Goal: Feedback & Contribution: Submit feedback/report problem

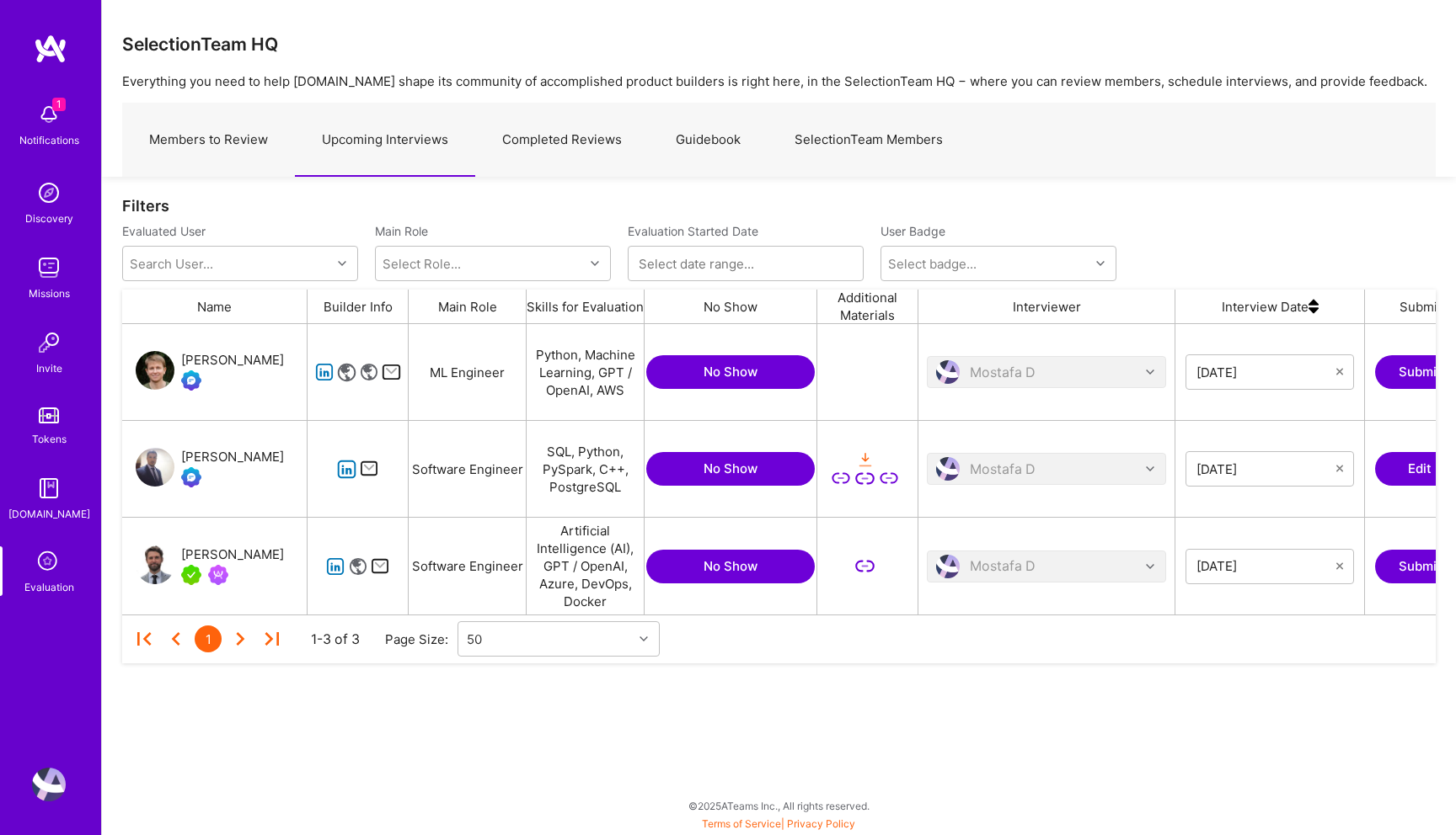
scroll to position [291, 1313]
click at [347, 467] on icon "grid" at bounding box center [347, 470] width 20 height 20
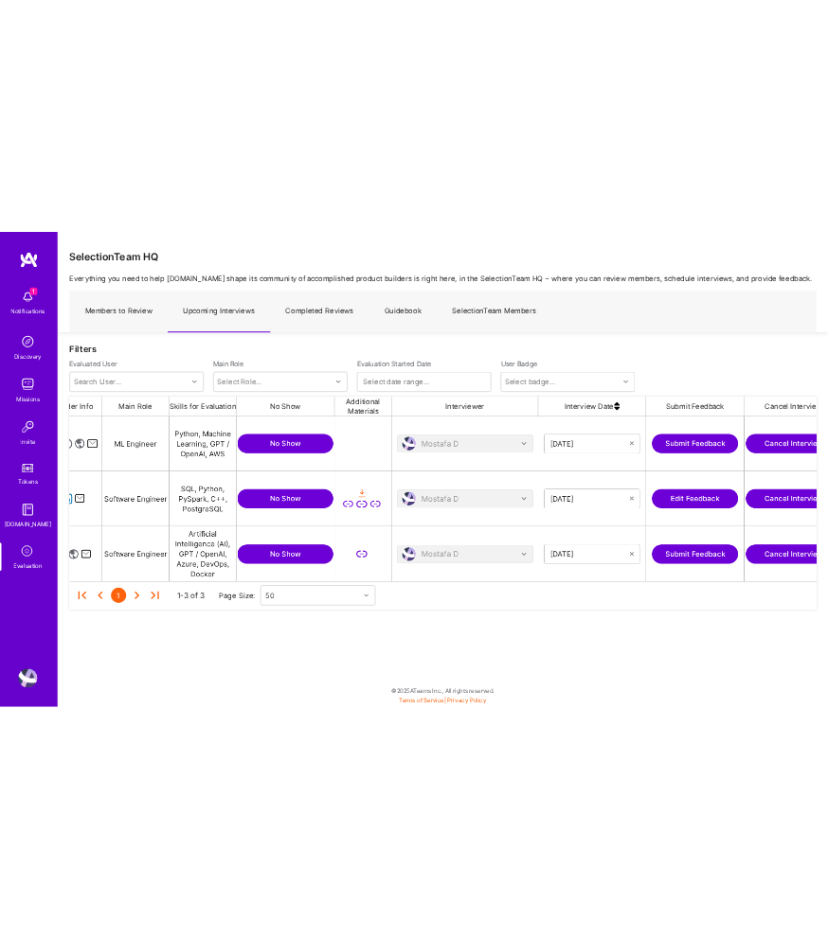
scroll to position [0, 323]
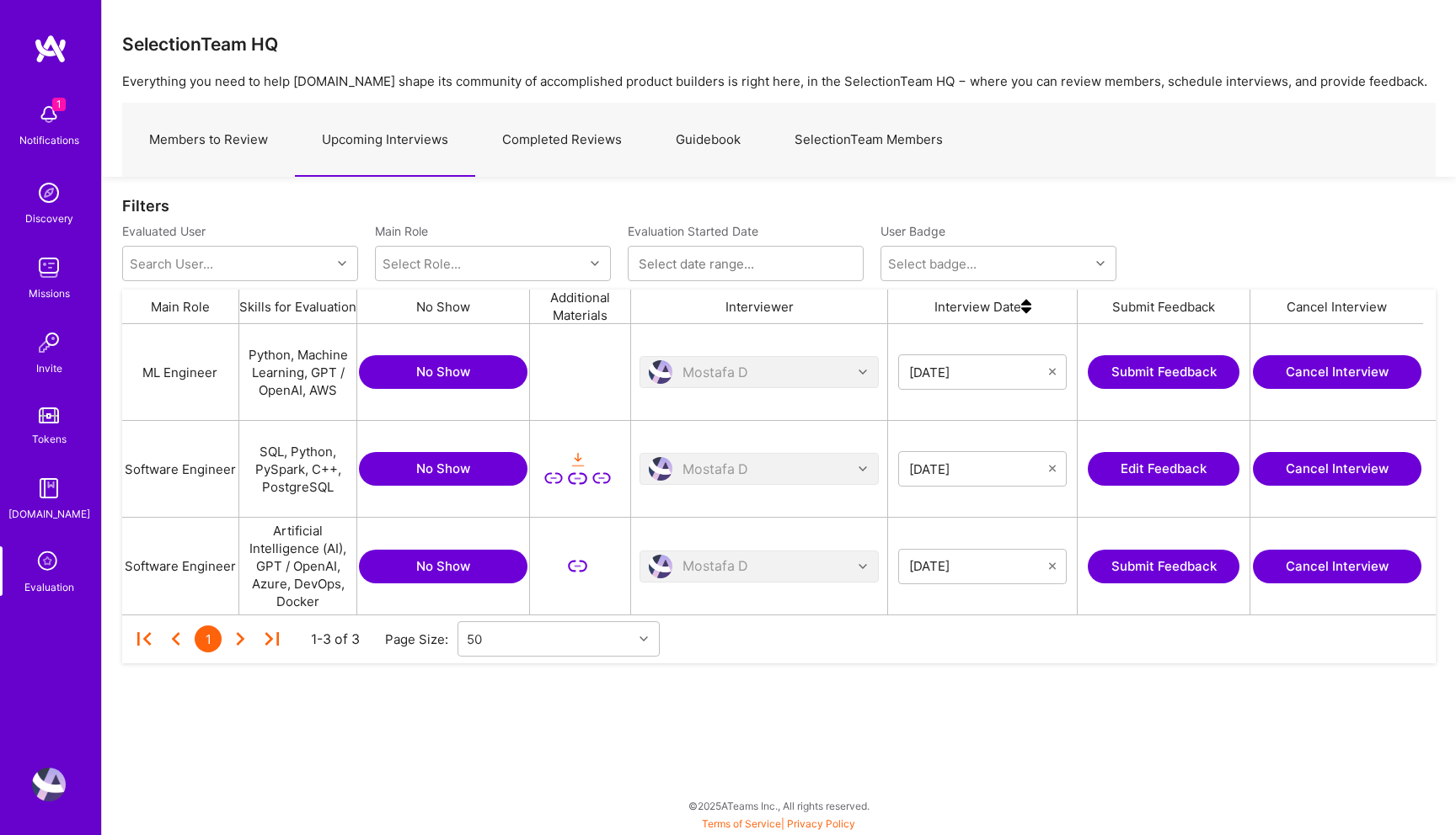
click at [1172, 474] on button "Edit Feedback" at bounding box center [1163, 470] width 151 height 34
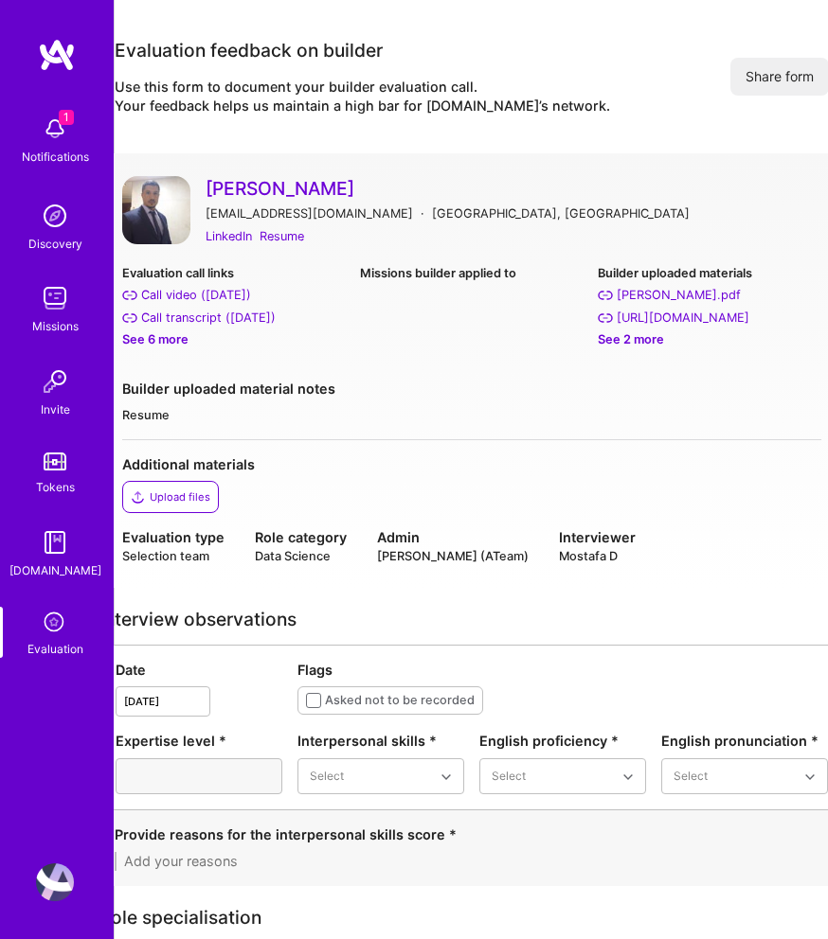
click at [152, 341] on div "See 6 more" at bounding box center [233, 340] width 223 height 19
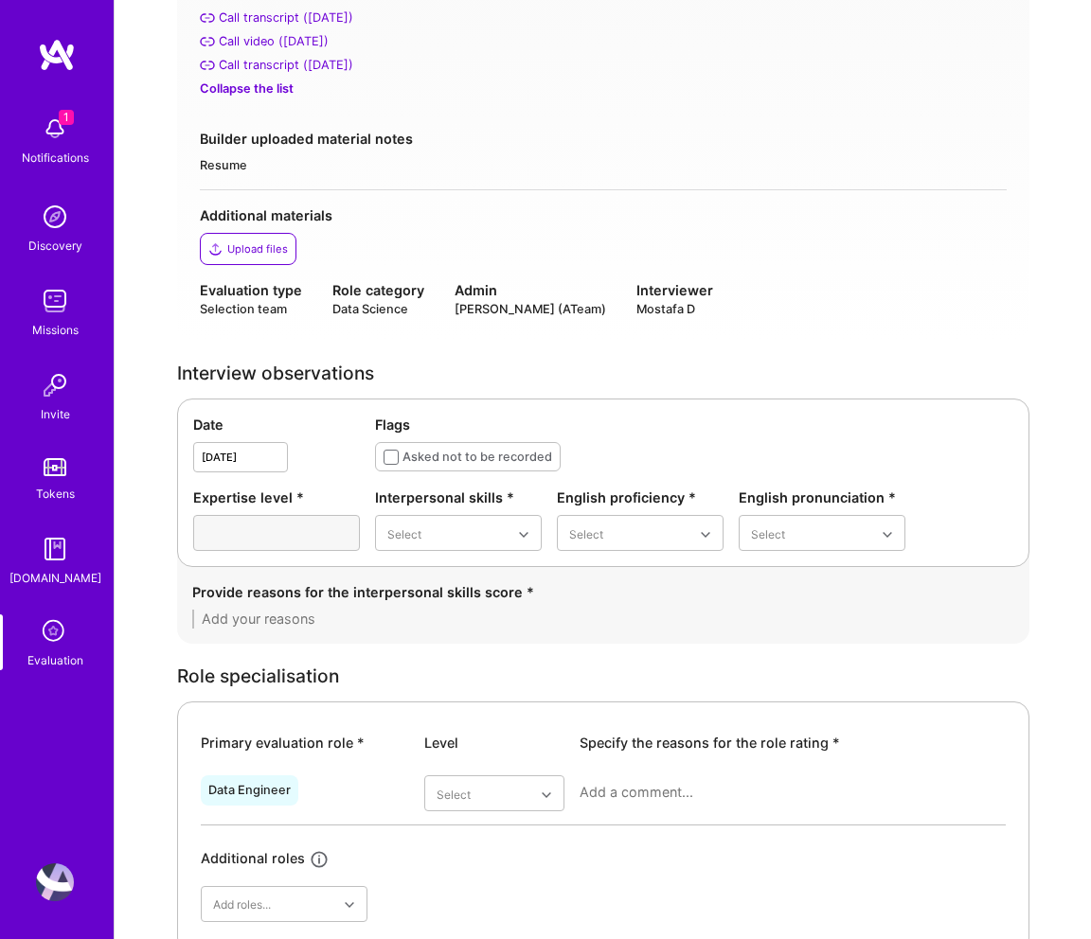
scroll to position [436, 0]
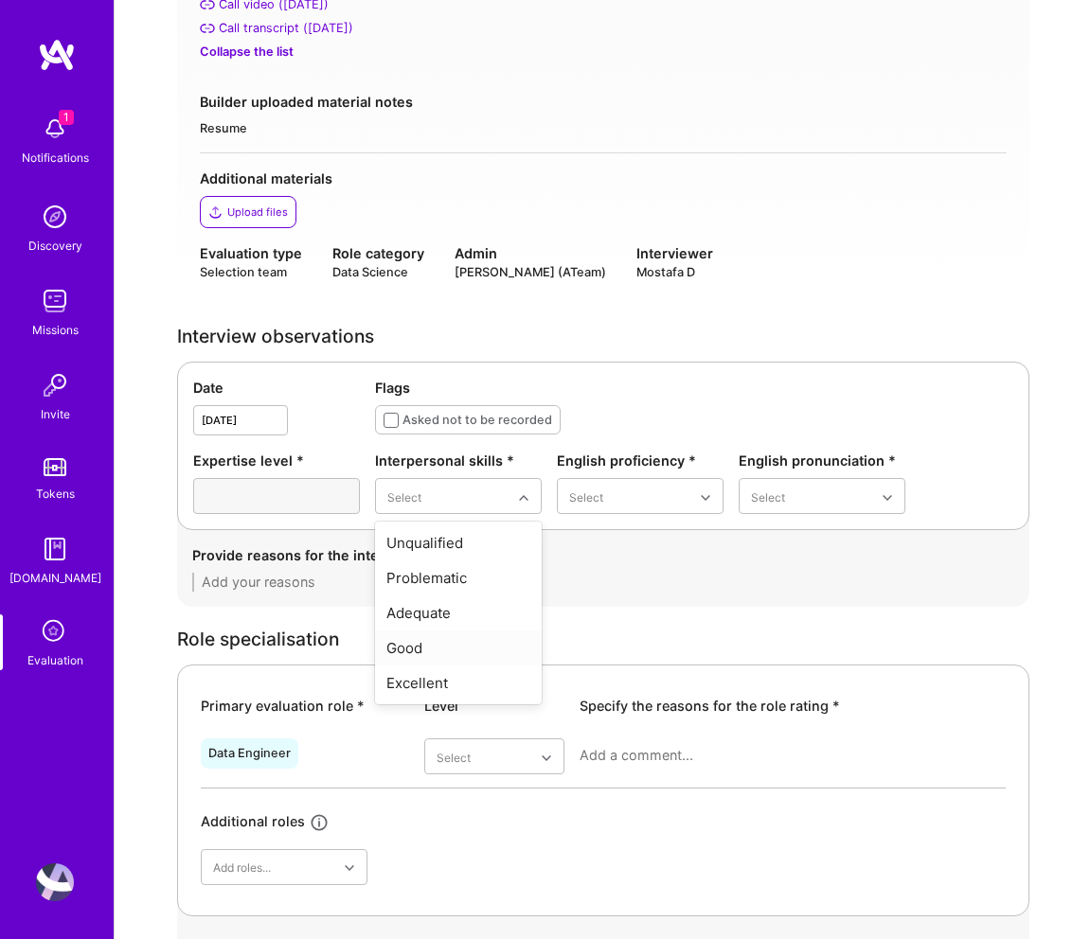
click at [456, 635] on div "Good" at bounding box center [458, 648] width 167 height 35
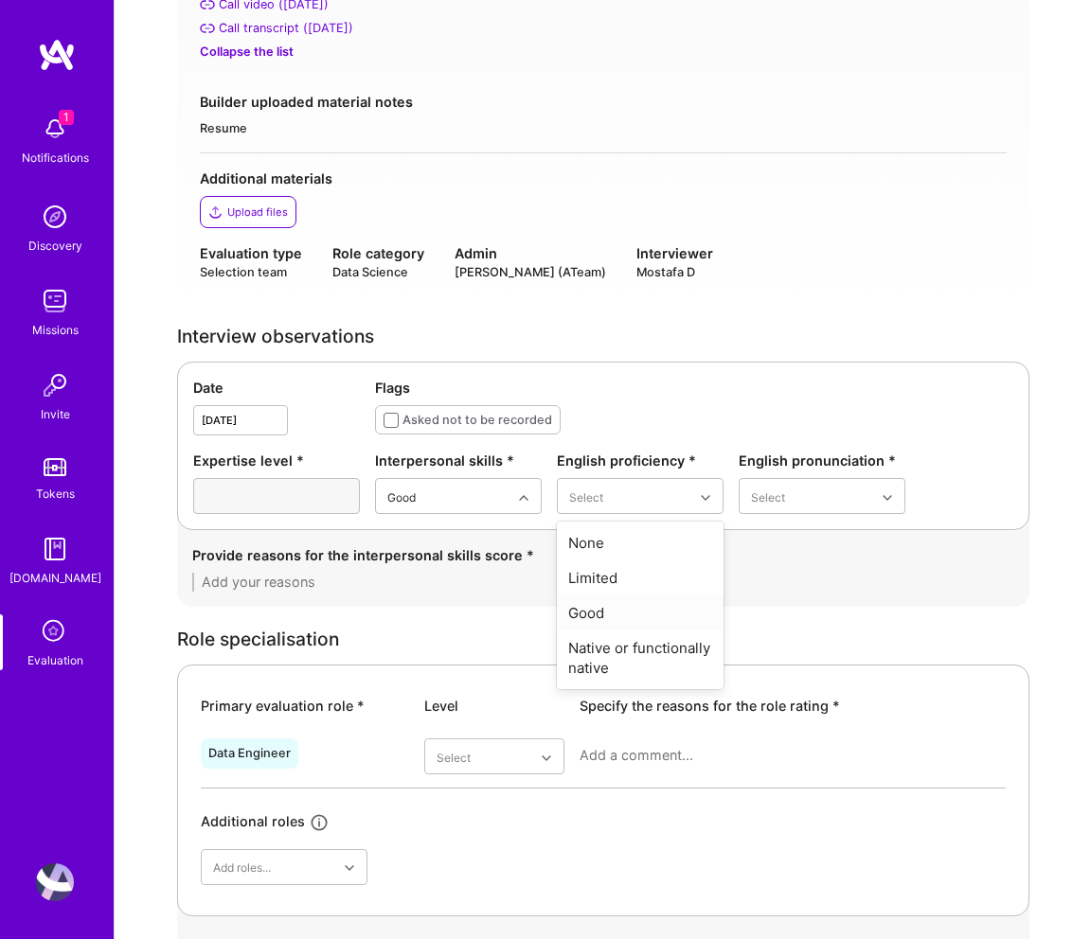
click at [602, 612] on div "Good" at bounding box center [640, 613] width 167 height 35
click at [816, 608] on div "Good" at bounding box center [822, 613] width 167 height 35
click at [393, 581] on textarea at bounding box center [603, 582] width 822 height 19
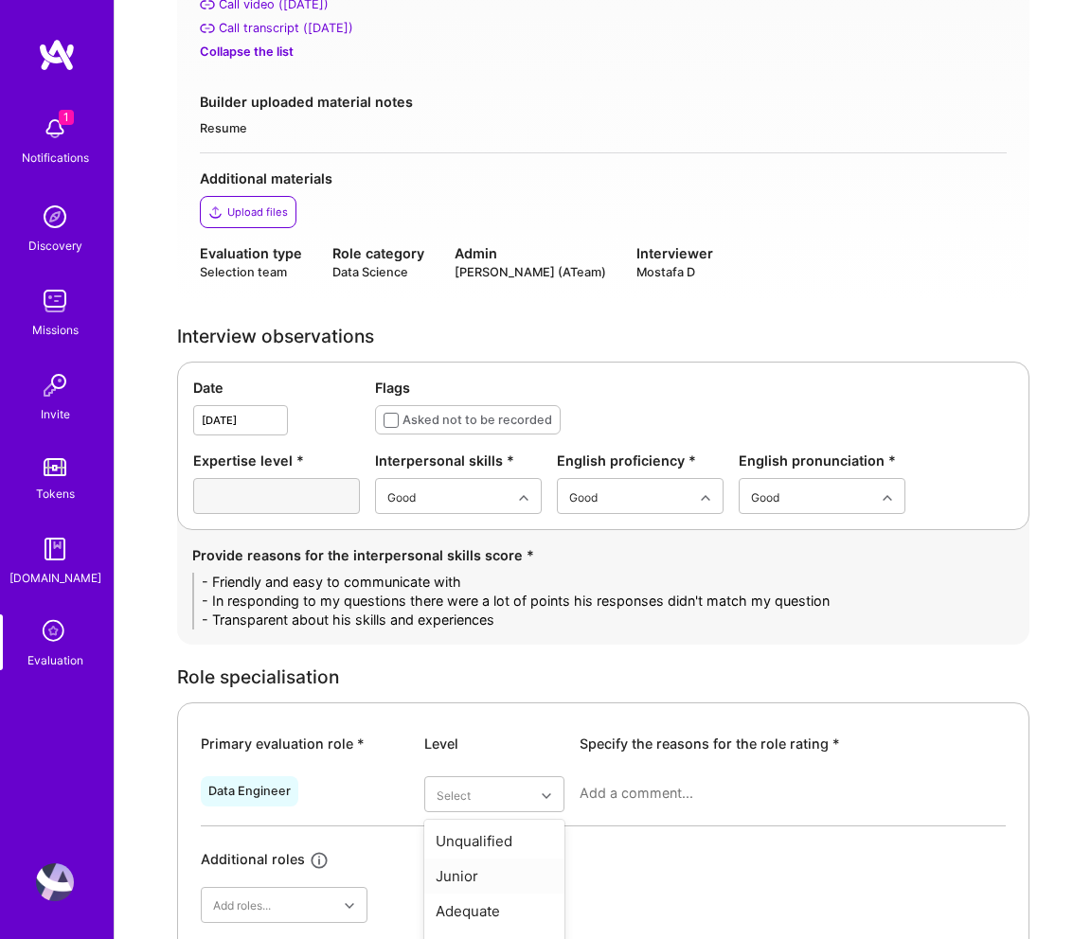
scroll to position [542, 0]
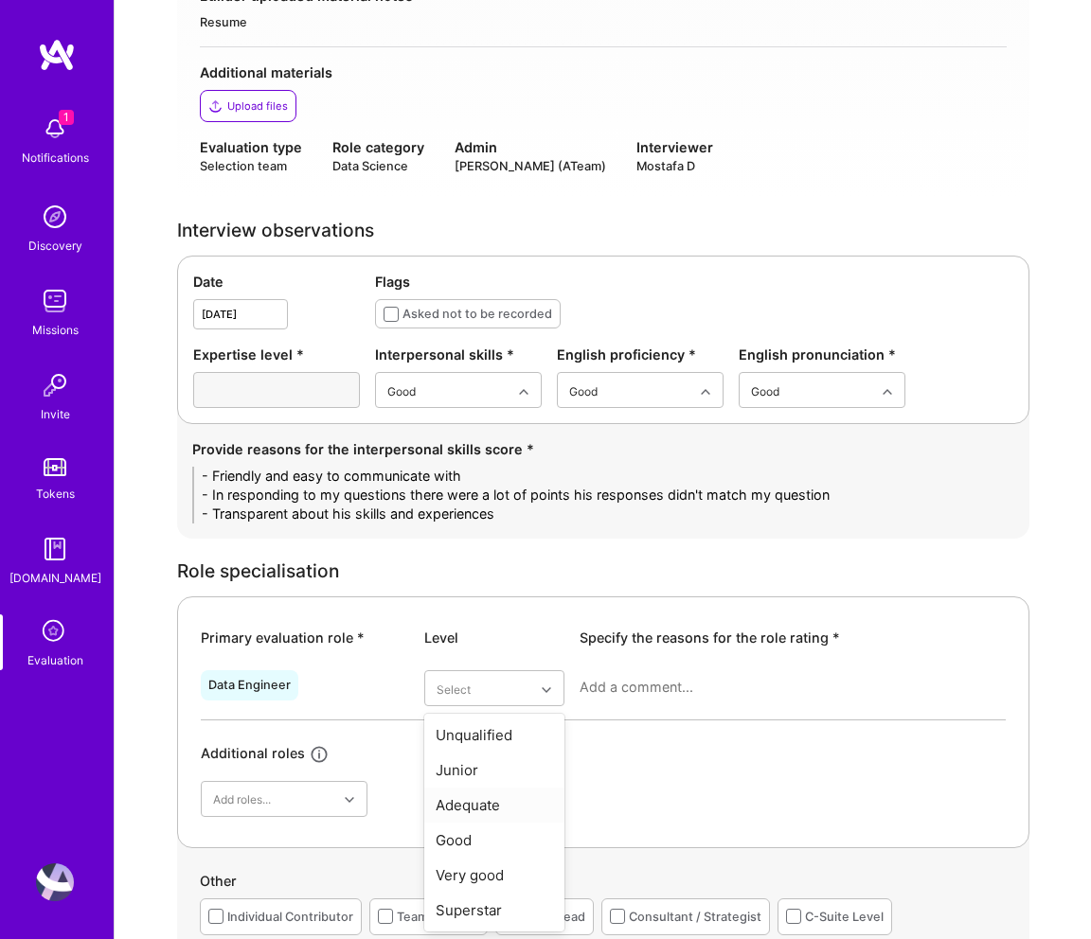
type textarea "- Friendly and easy to communicate with - In responding to my questions there w…"
click at [460, 807] on div "Adequate" at bounding box center [494, 805] width 140 height 35
click at [619, 693] on textarea at bounding box center [793, 687] width 426 height 19
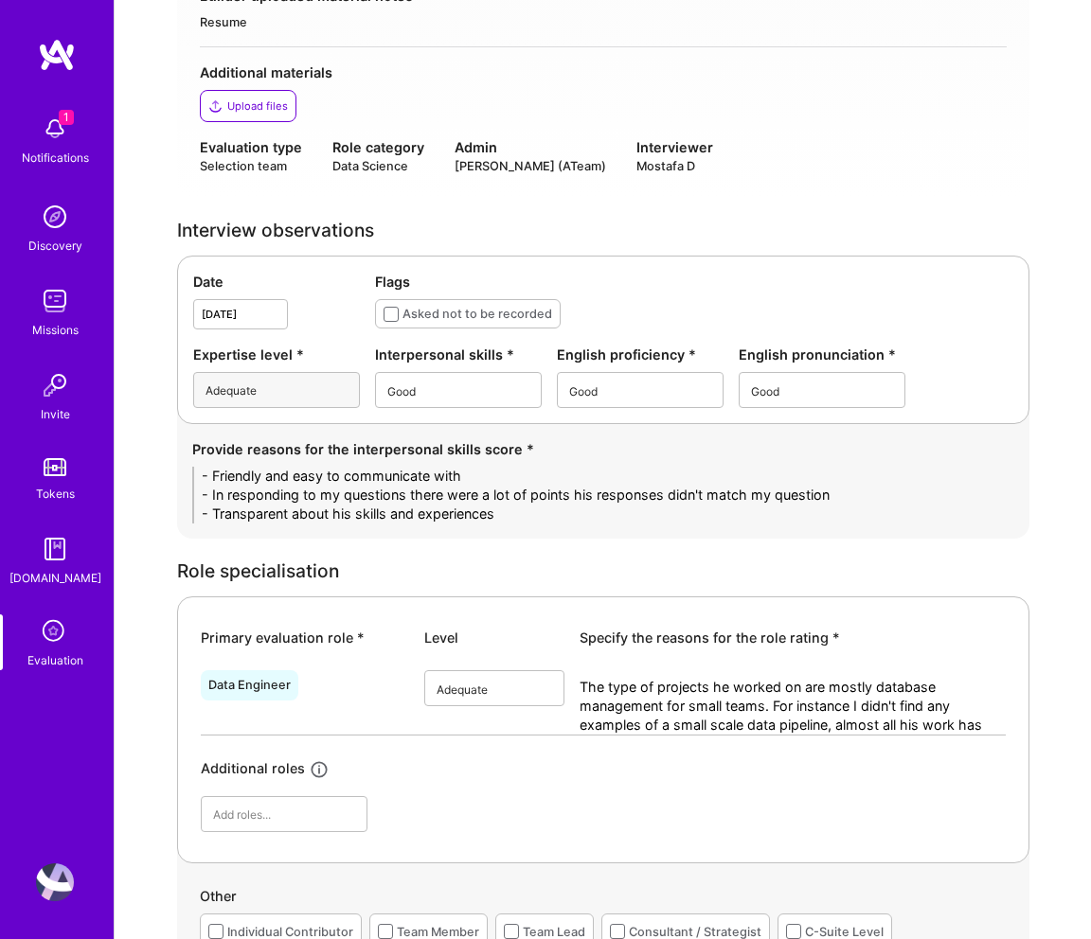
scroll to position [0, 0]
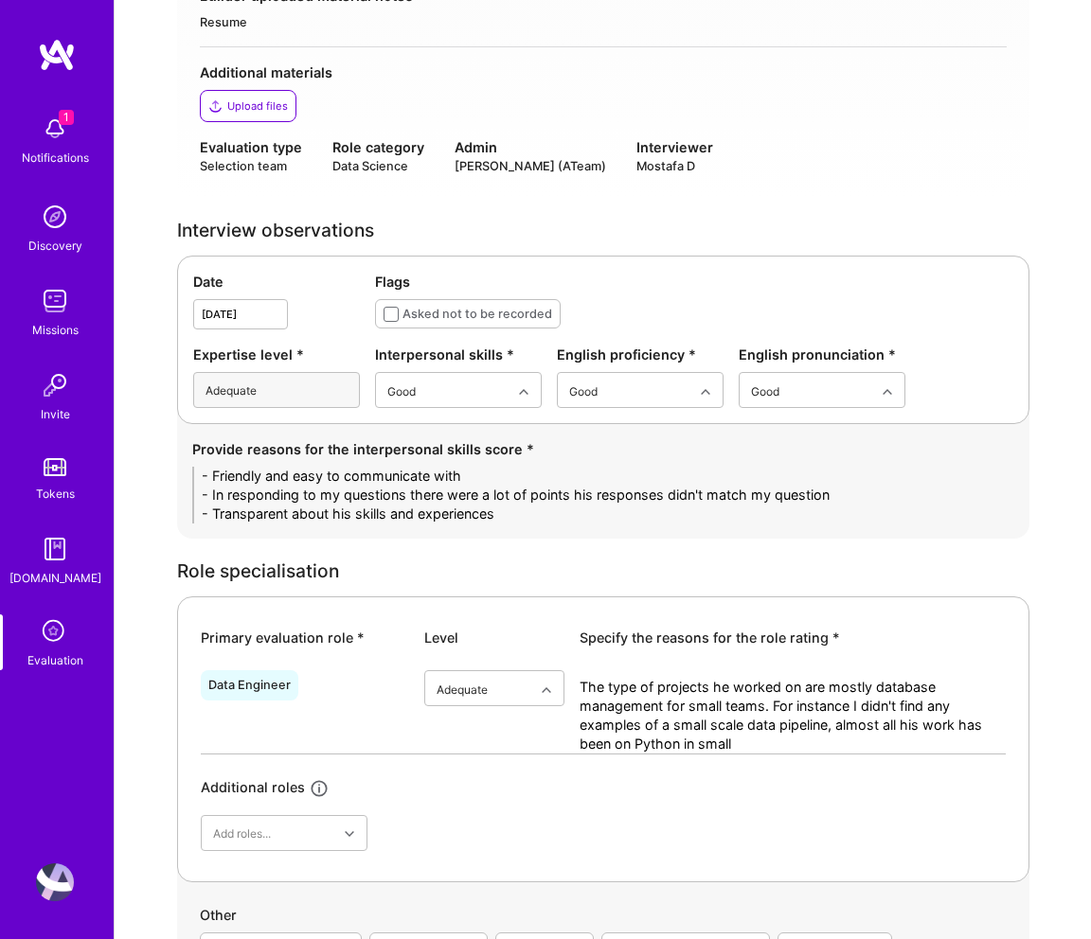
click at [664, 748] on textarea "The type of projects he worked on are mostly database management for small team…" at bounding box center [793, 716] width 426 height 76
click at [765, 741] on textarea "The type of projects he worked on are mostly database management for small team…" at bounding box center [793, 716] width 426 height 76
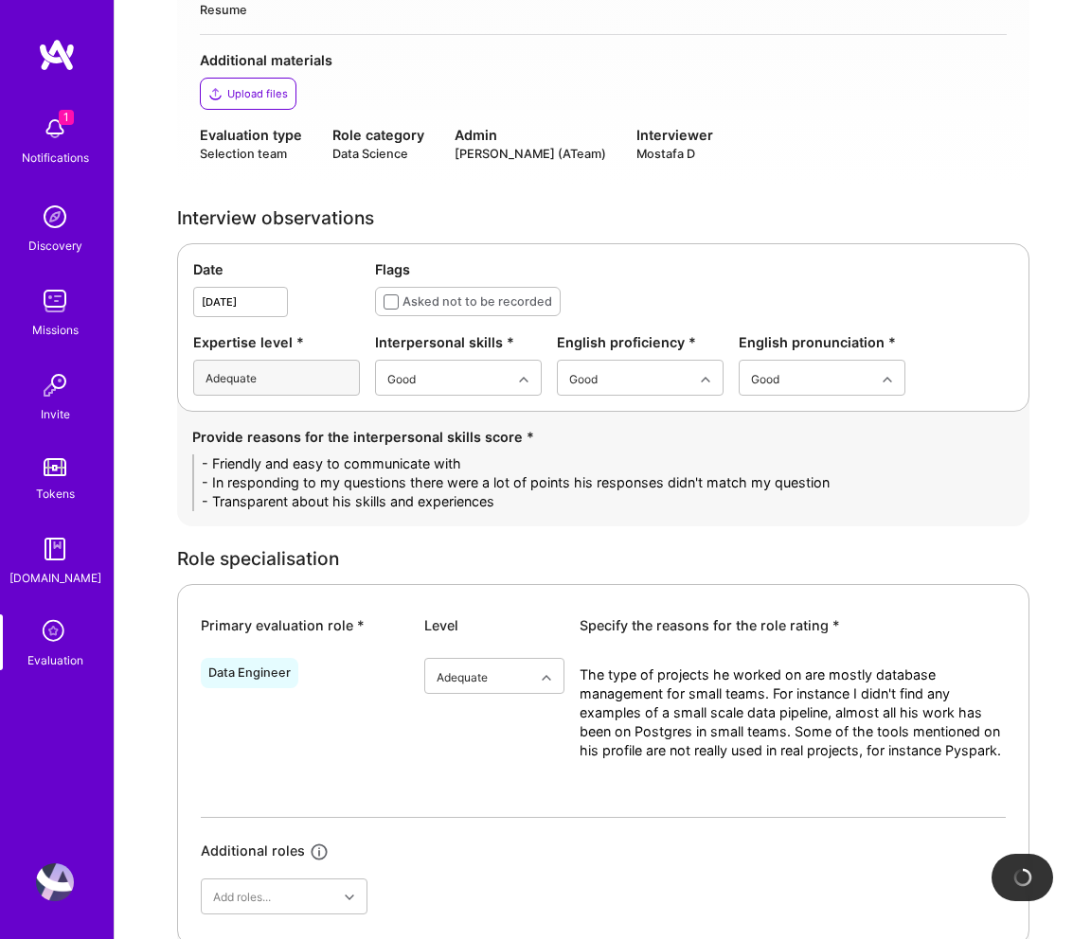
scroll to position [1001, 0]
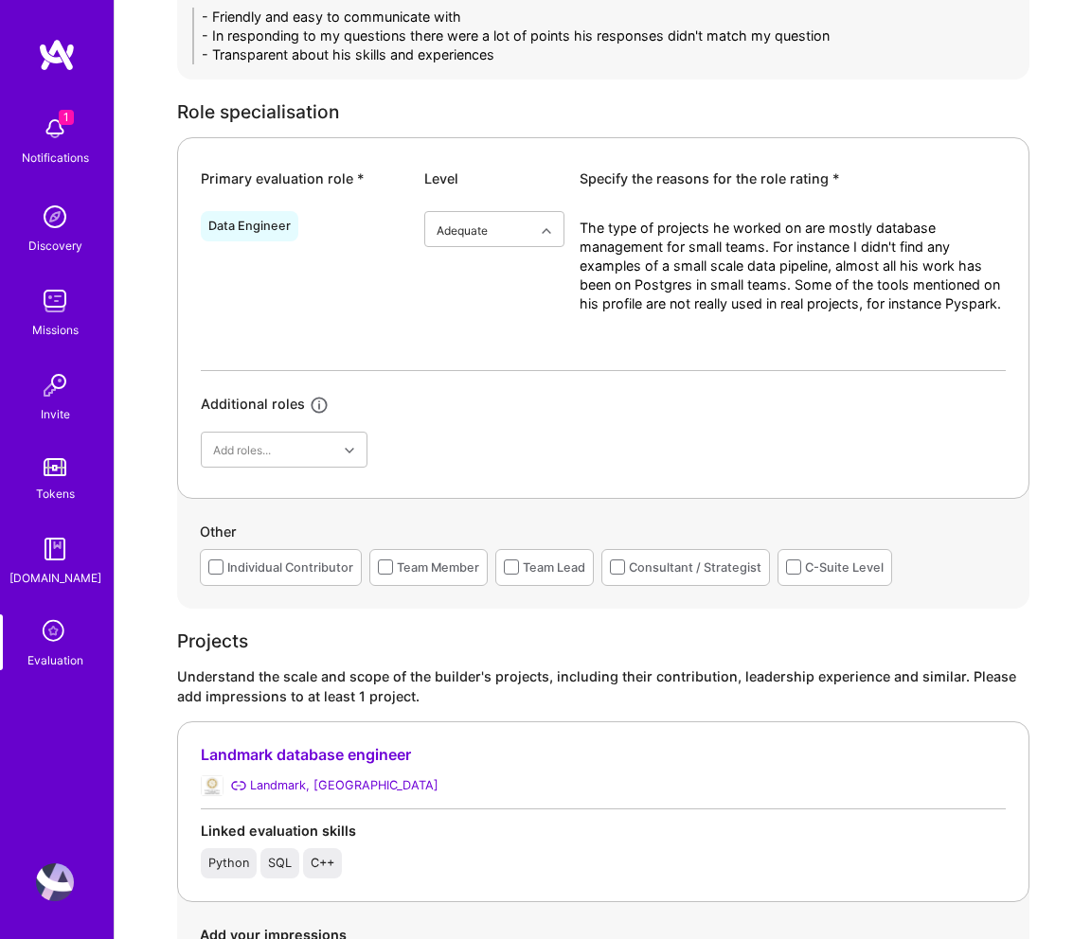
click at [600, 321] on textarea "The type of projects he worked on are mostly database management for small team…" at bounding box center [793, 295] width 426 height 152
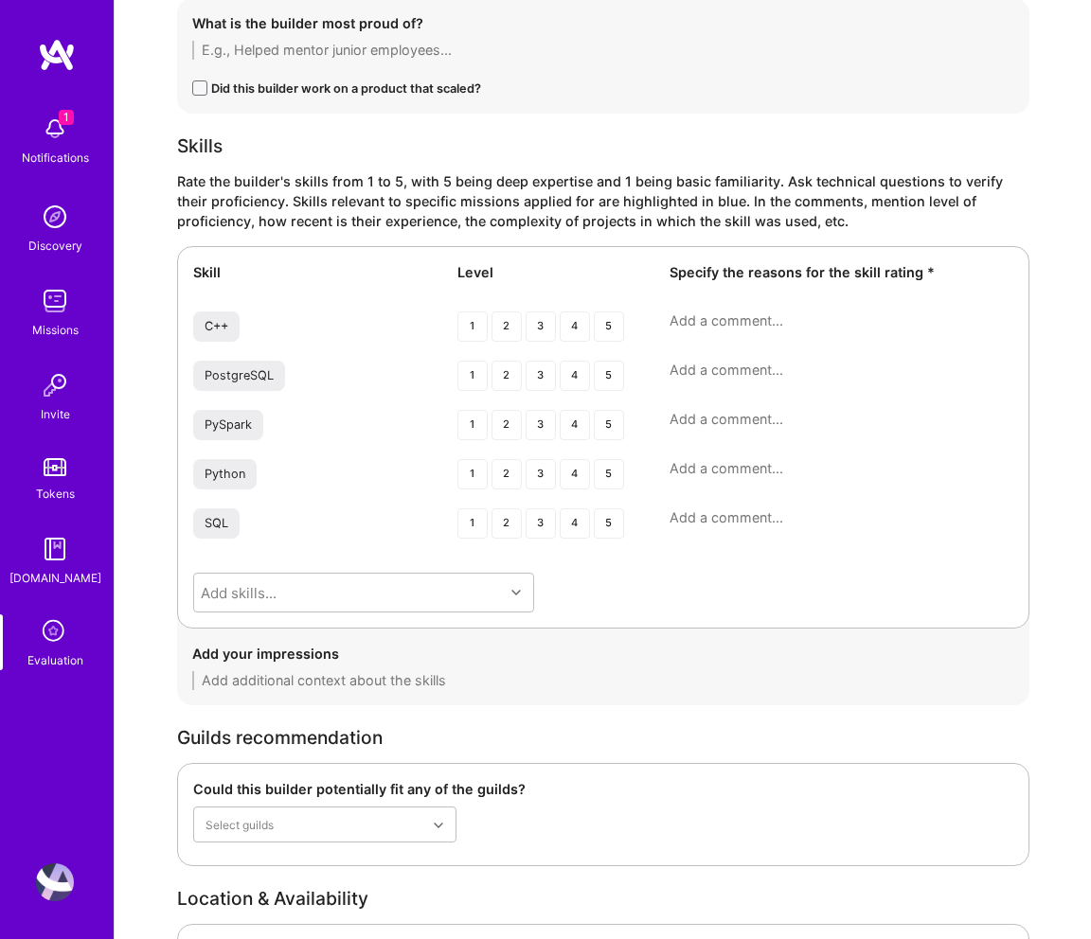
scroll to position [2924, 0]
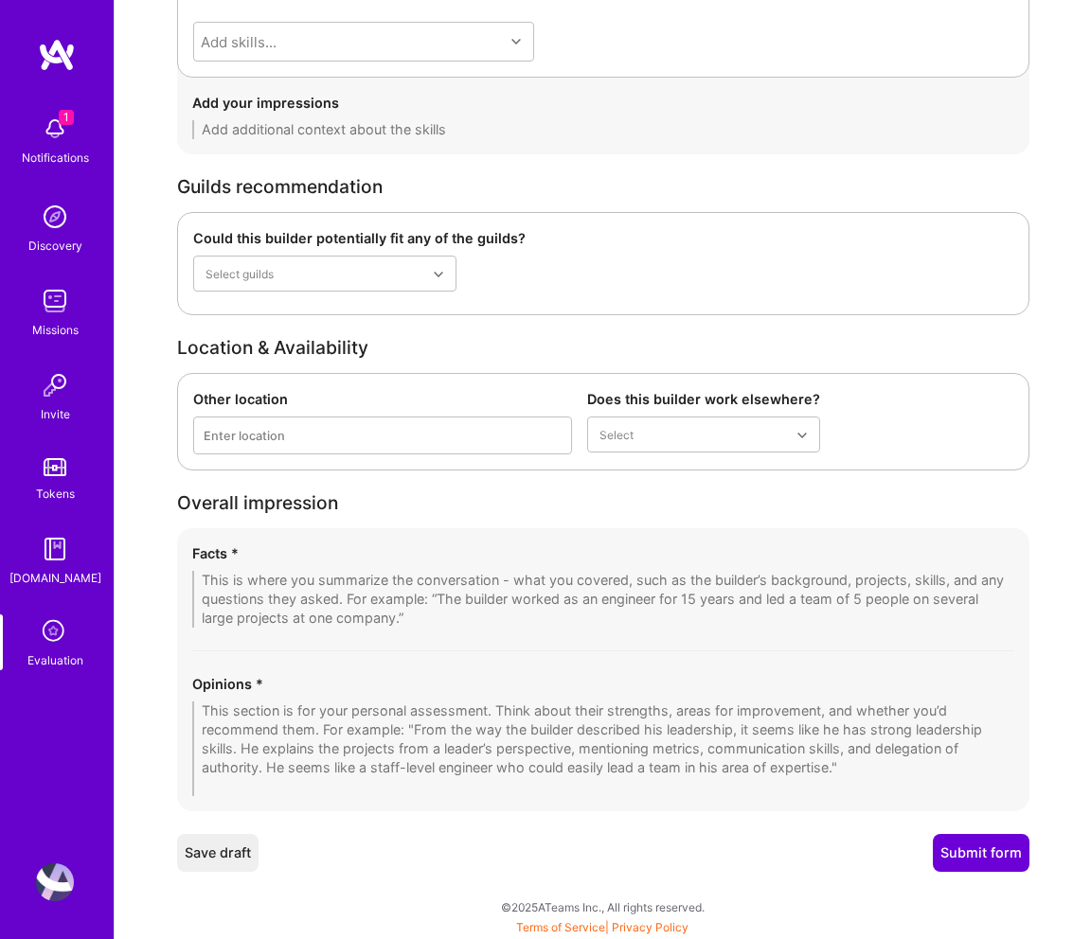
type textarea "The type of projects he worked on are mostly database management for small team…"
click at [259, 725] on textarea at bounding box center [603, 749] width 822 height 95
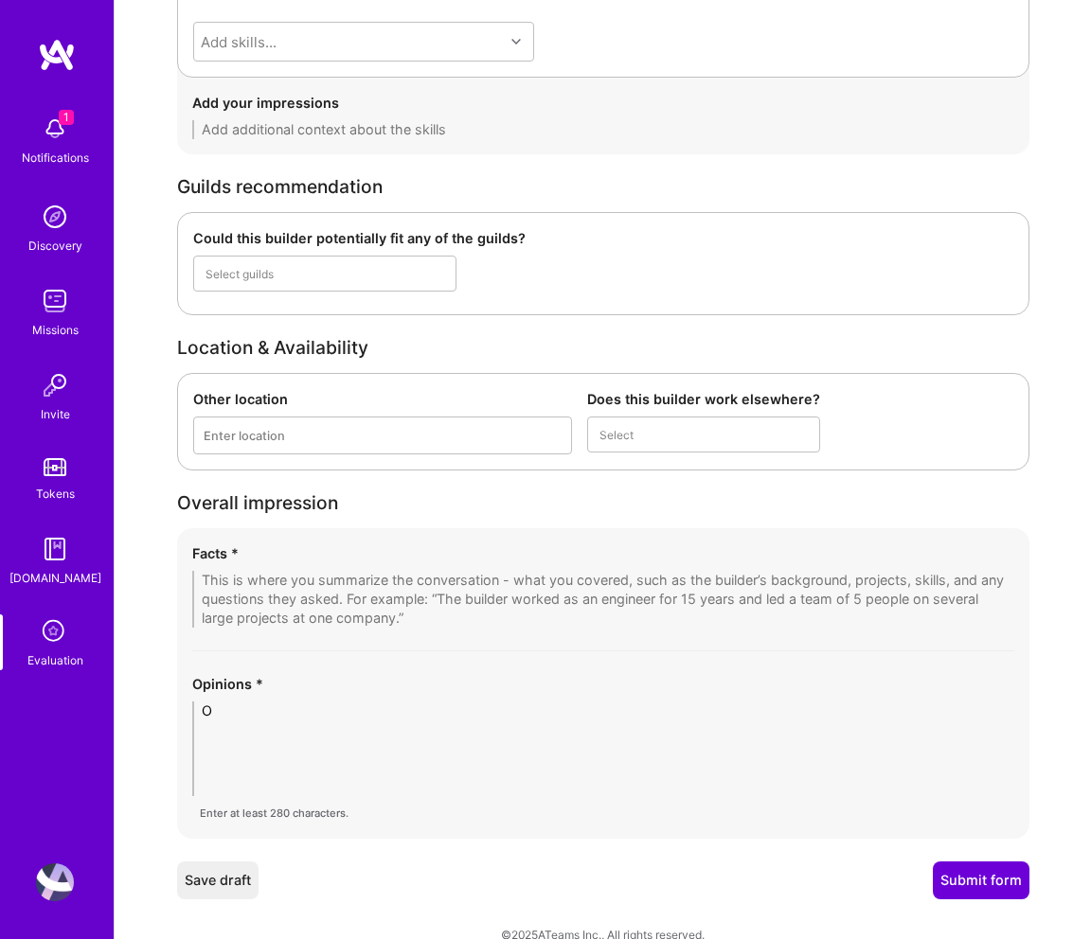
scroll to position [2875, 0]
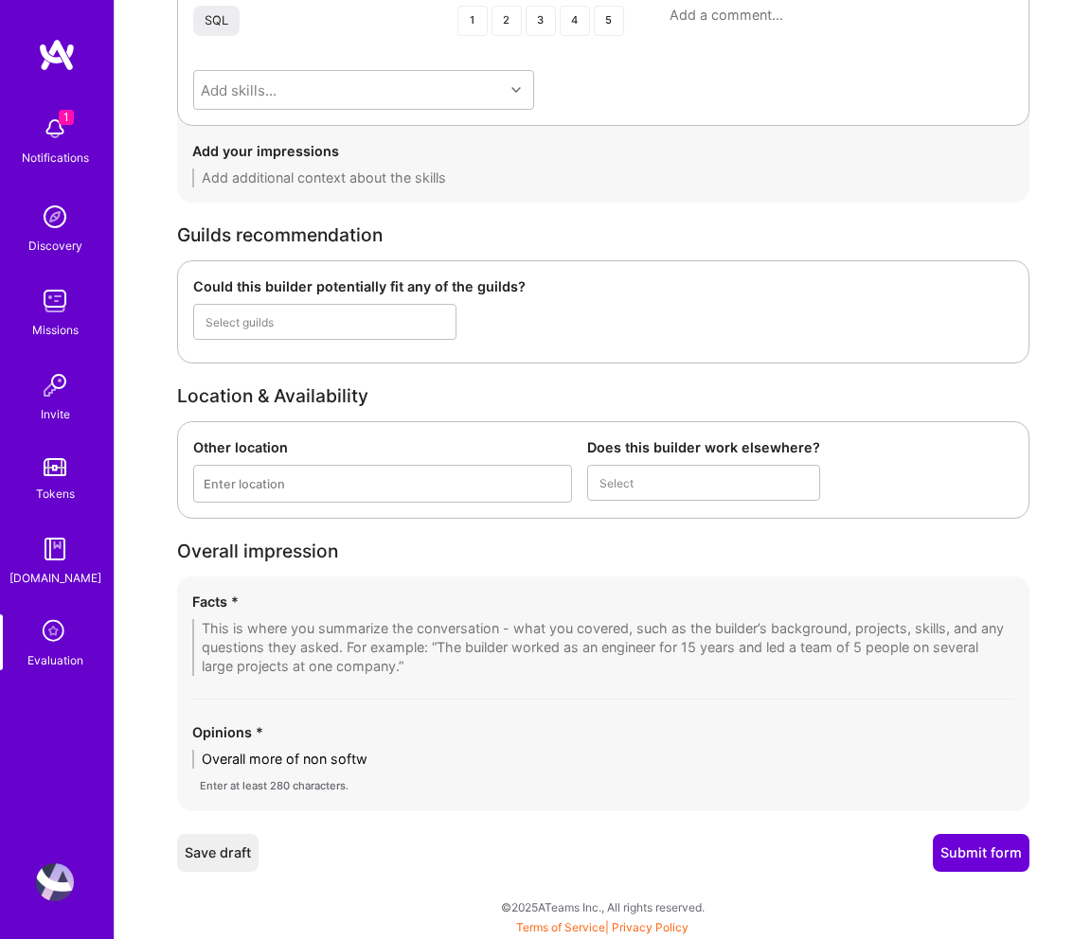
type textarea "Overall more of non softwa"
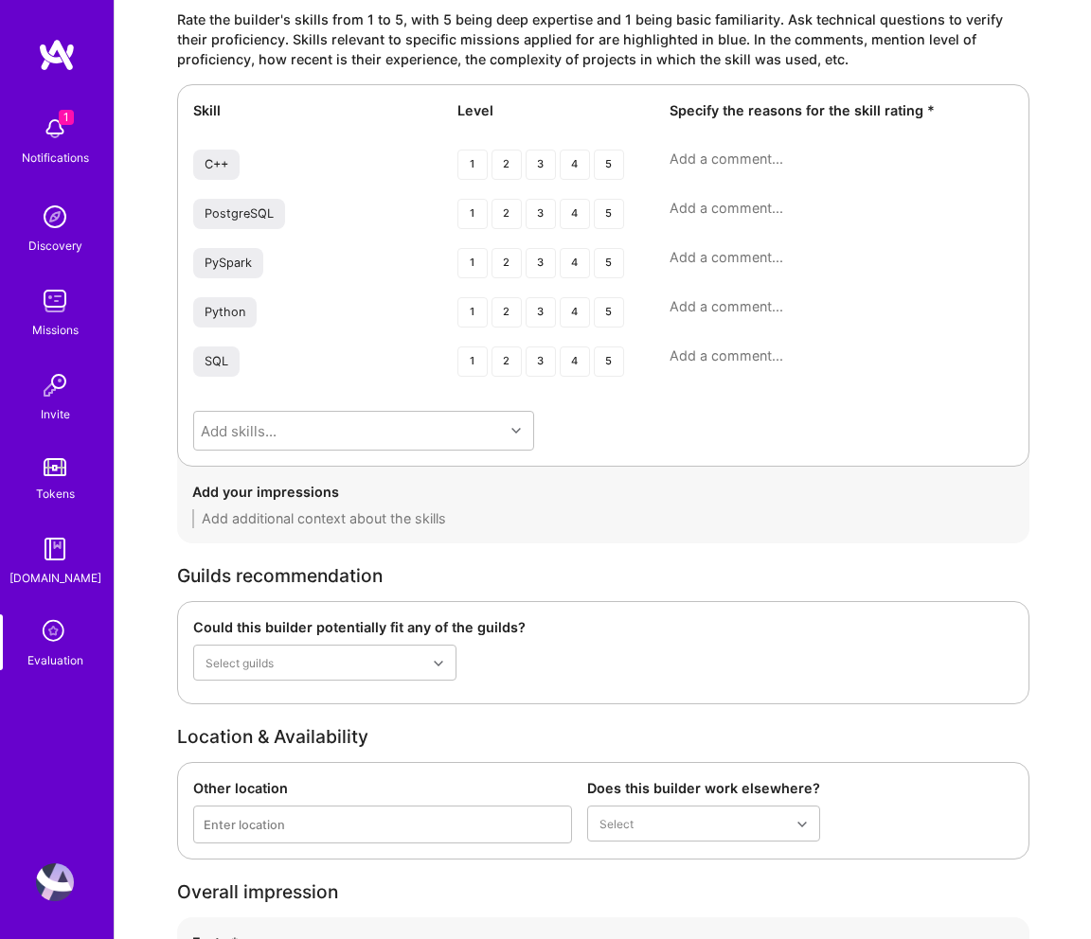
scroll to position [2506, 0]
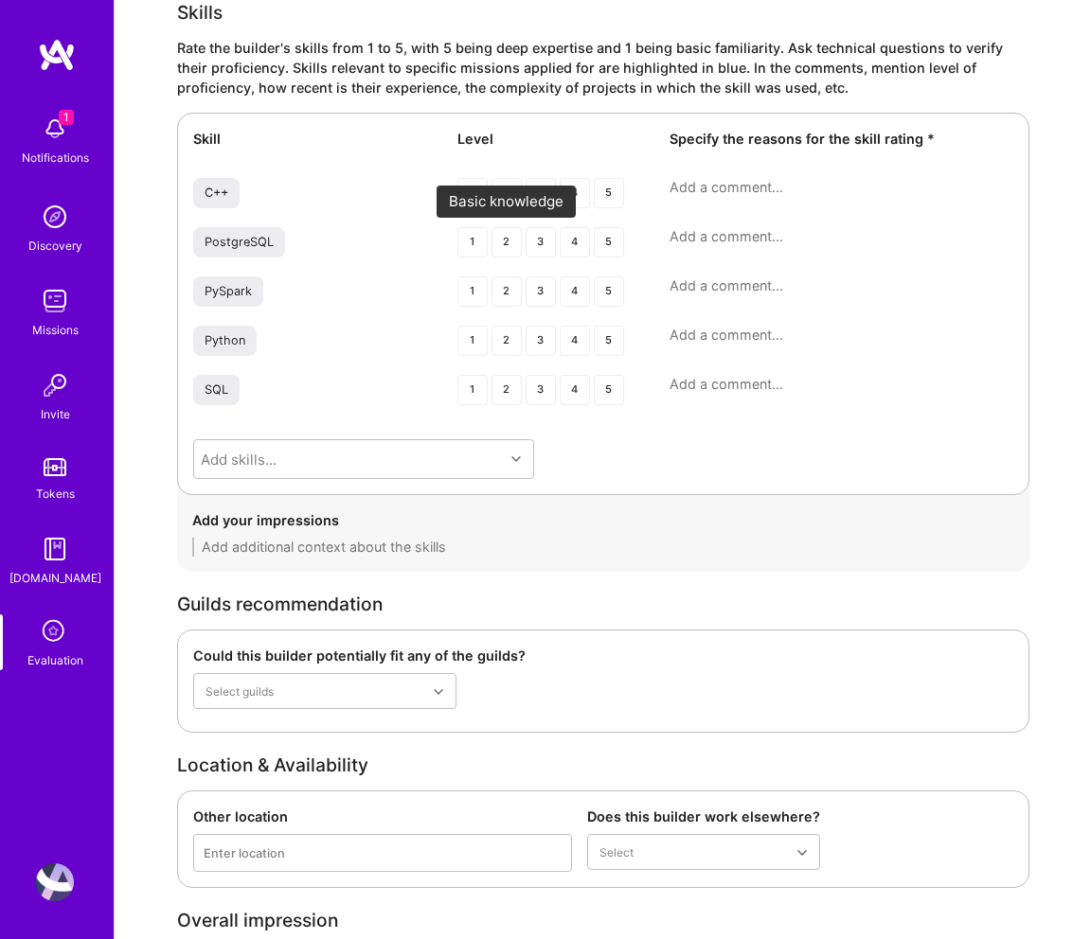
type textarea "A none software engineer who switched to software engineering in very niche sma…"
click at [507, 246] on div "2" at bounding box center [507, 242] width 30 height 30
click at [474, 292] on div "1" at bounding box center [472, 292] width 30 height 30
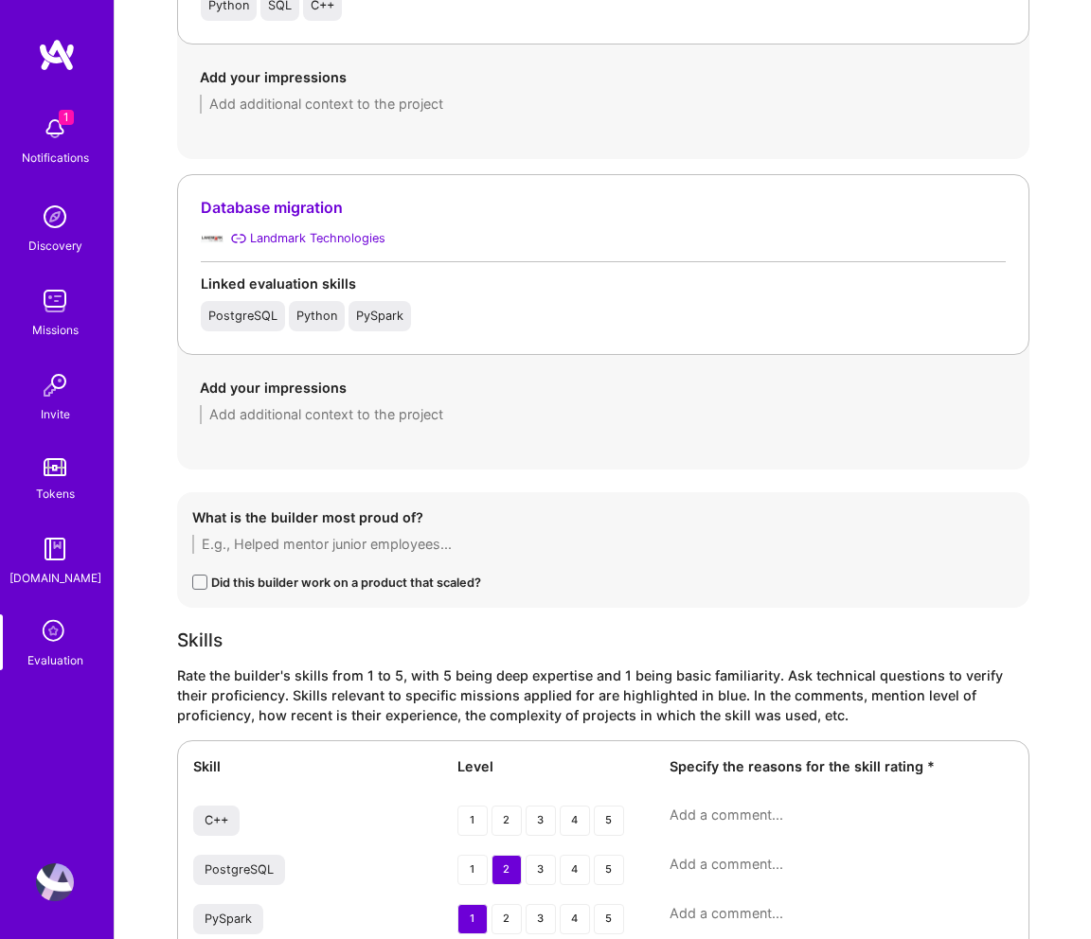
scroll to position [1881, 0]
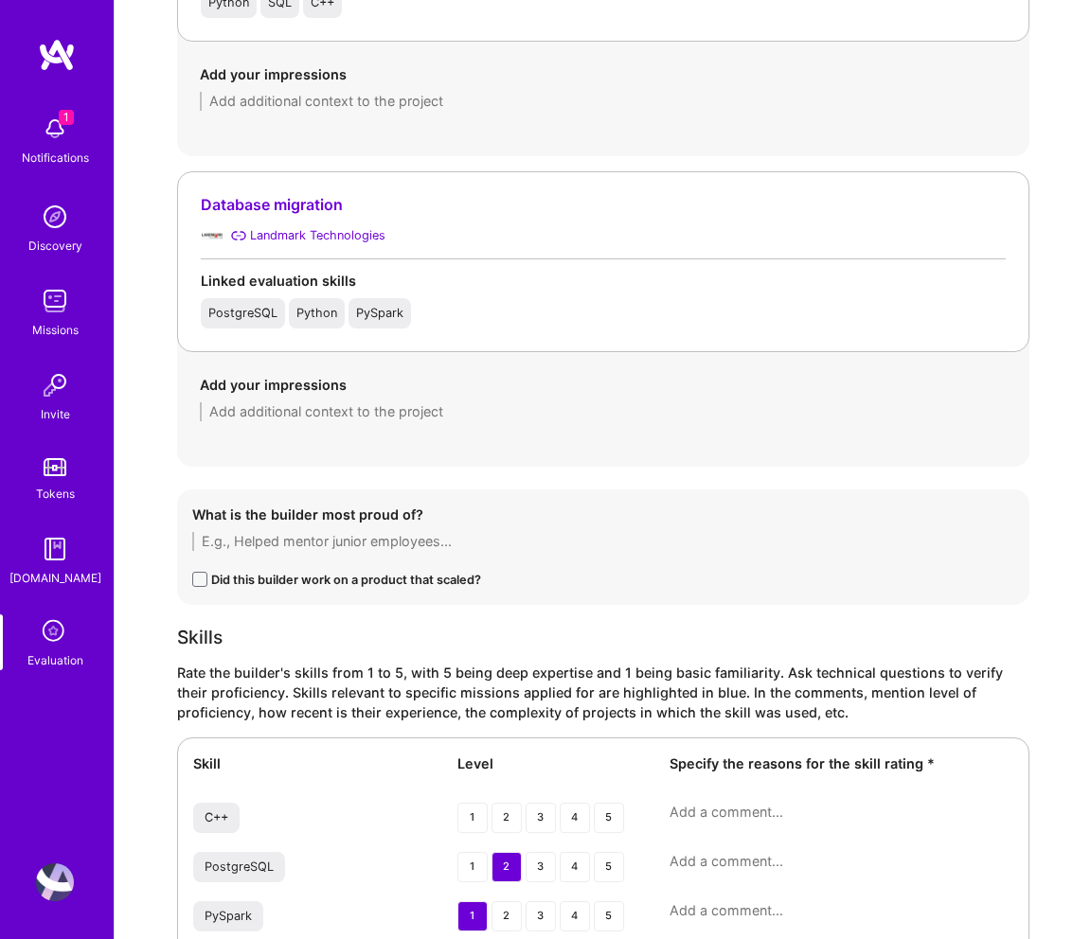
click at [354, 401] on div "Add your impressions" at bounding box center [603, 398] width 807 height 46
click at [339, 415] on textarea at bounding box center [603, 412] width 807 height 19
click at [475, 414] on textarea "Very small routine tasks done on postgres not following" at bounding box center [603, 412] width 807 height 19
click at [428, 412] on textarea "Very small routine tasks done on postgreSQL not following" at bounding box center [603, 412] width 807 height 19
click at [609, 418] on textarea "Very small routine tasks done on PostgreSQL not following" at bounding box center [603, 412] width 807 height 19
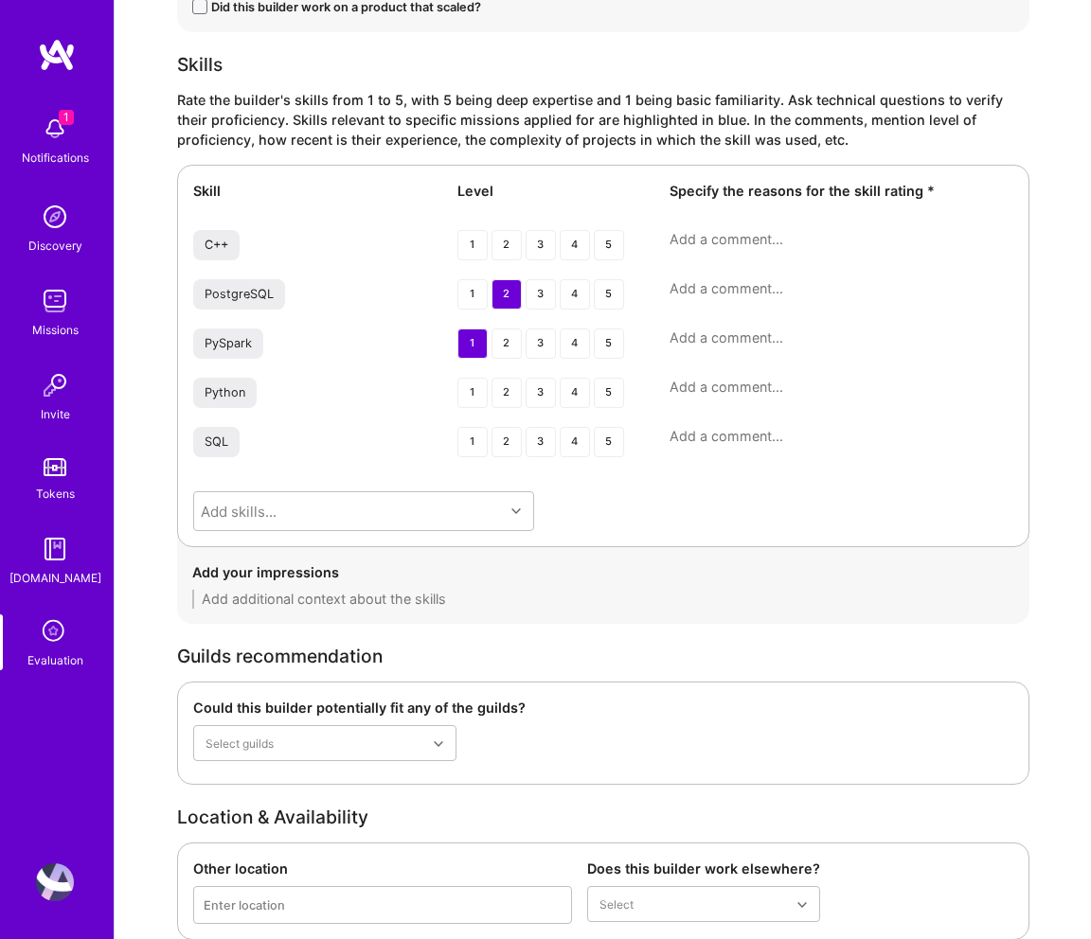
scroll to position [2471, 0]
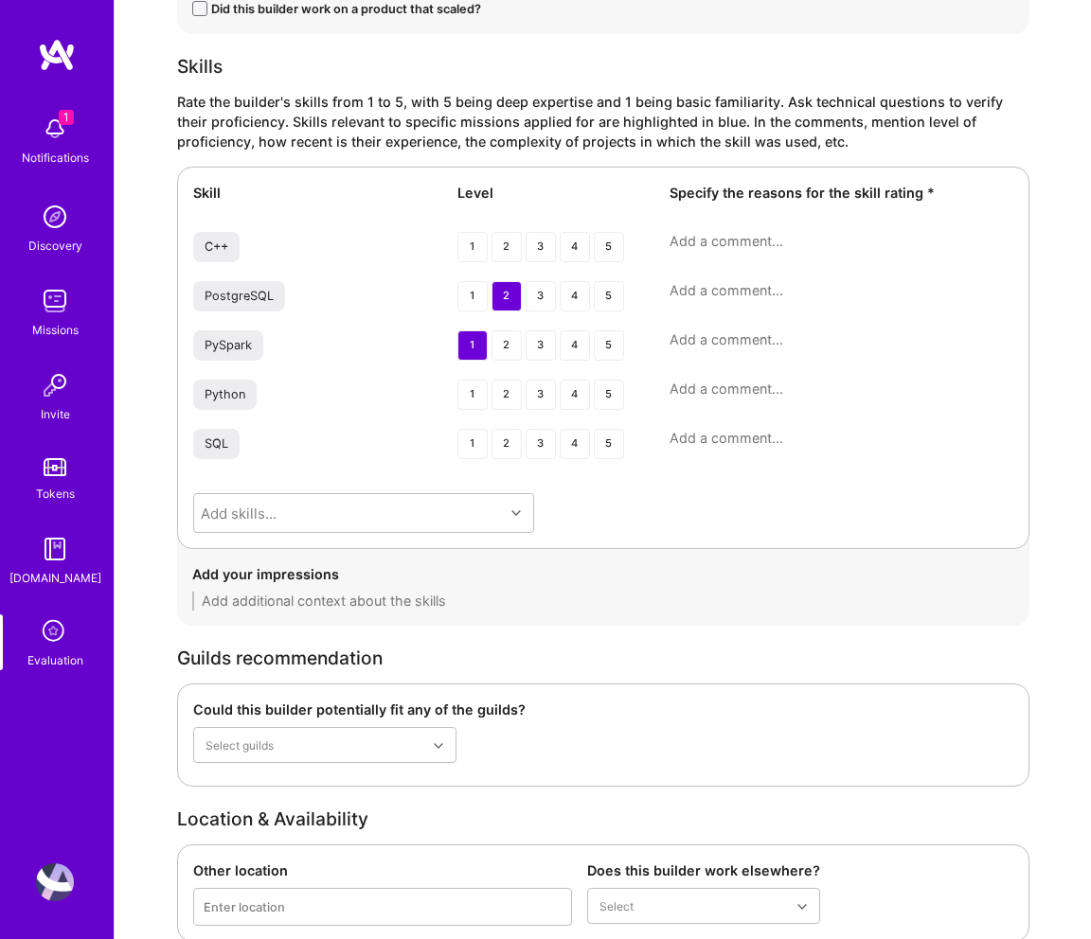
type textarea "Very small routine tasks done on PostgreSQL not following any specific standard…"
click at [712, 281] on textarea at bounding box center [842, 290] width 344 height 19
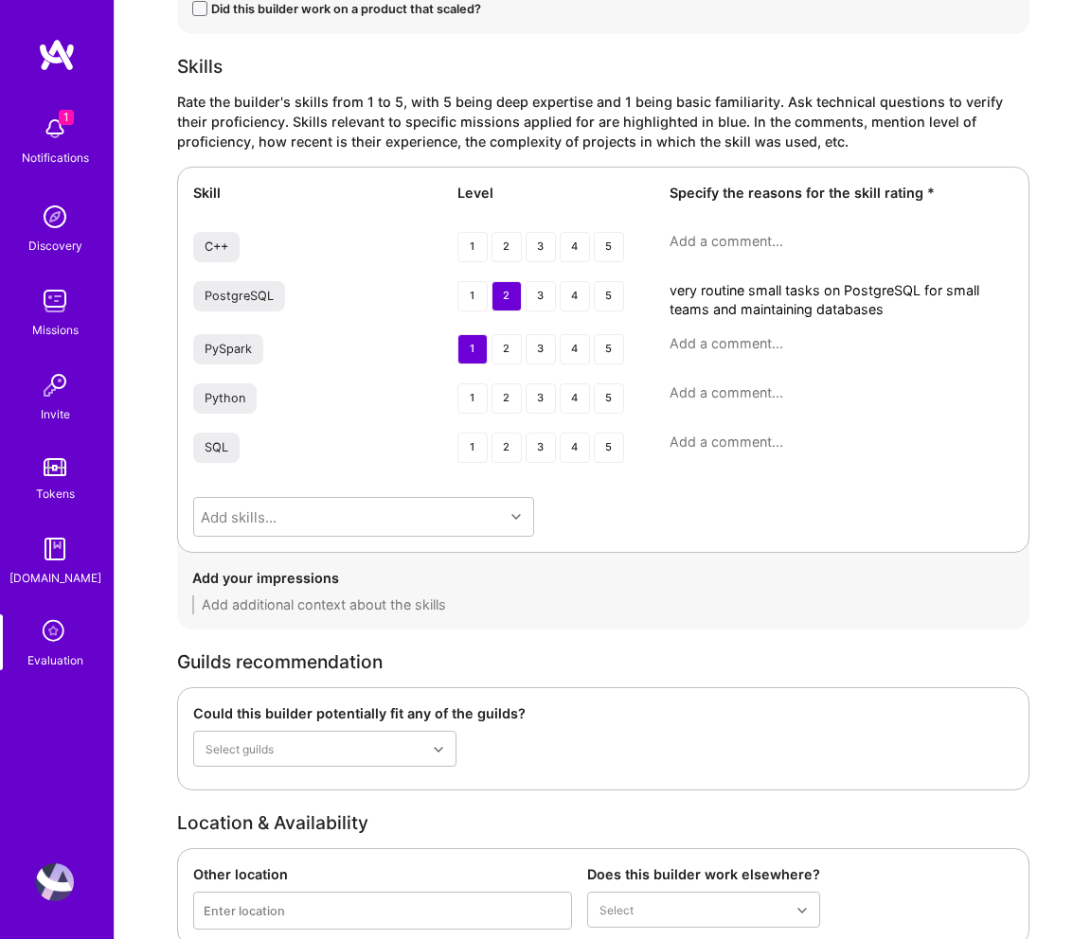
type textarea "very routine small tasks on PostgreSQL for small teams and maintaining databases"
click at [778, 339] on textarea at bounding box center [842, 343] width 344 height 19
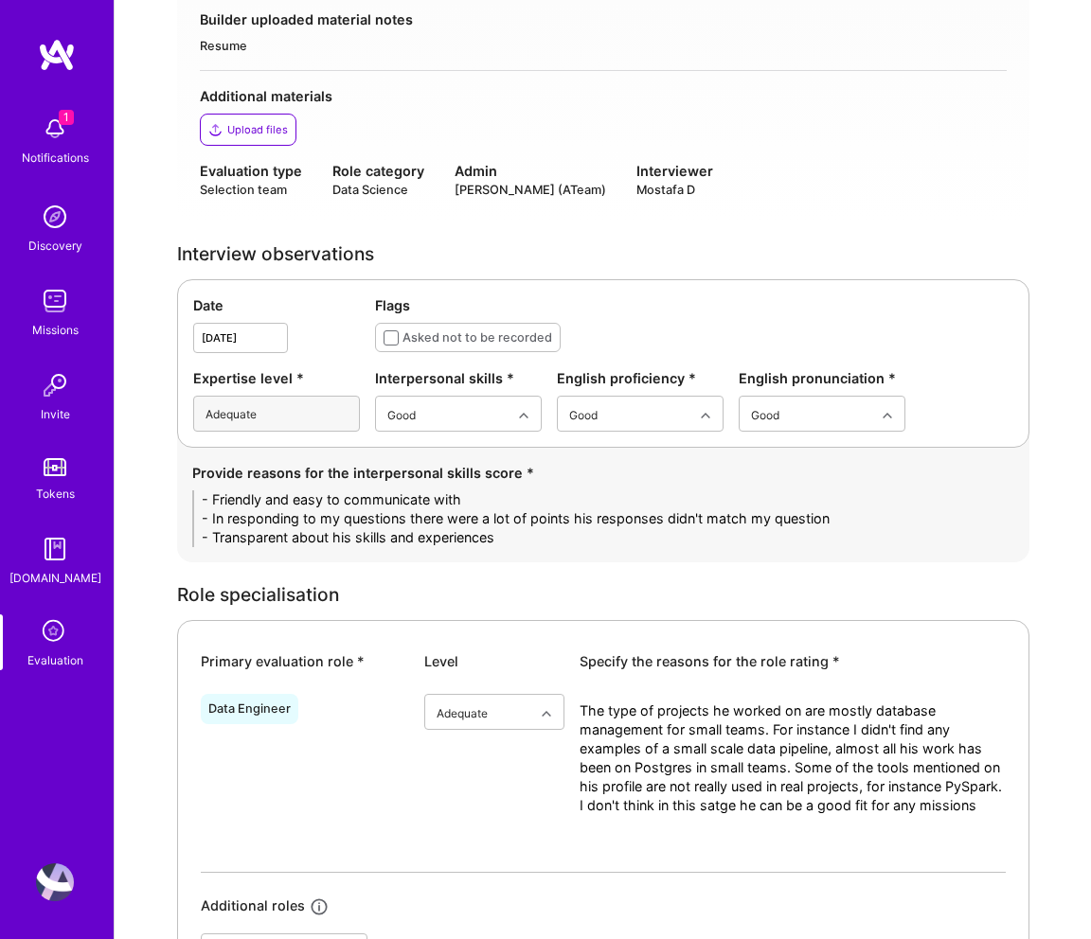
scroll to position [1063, 0]
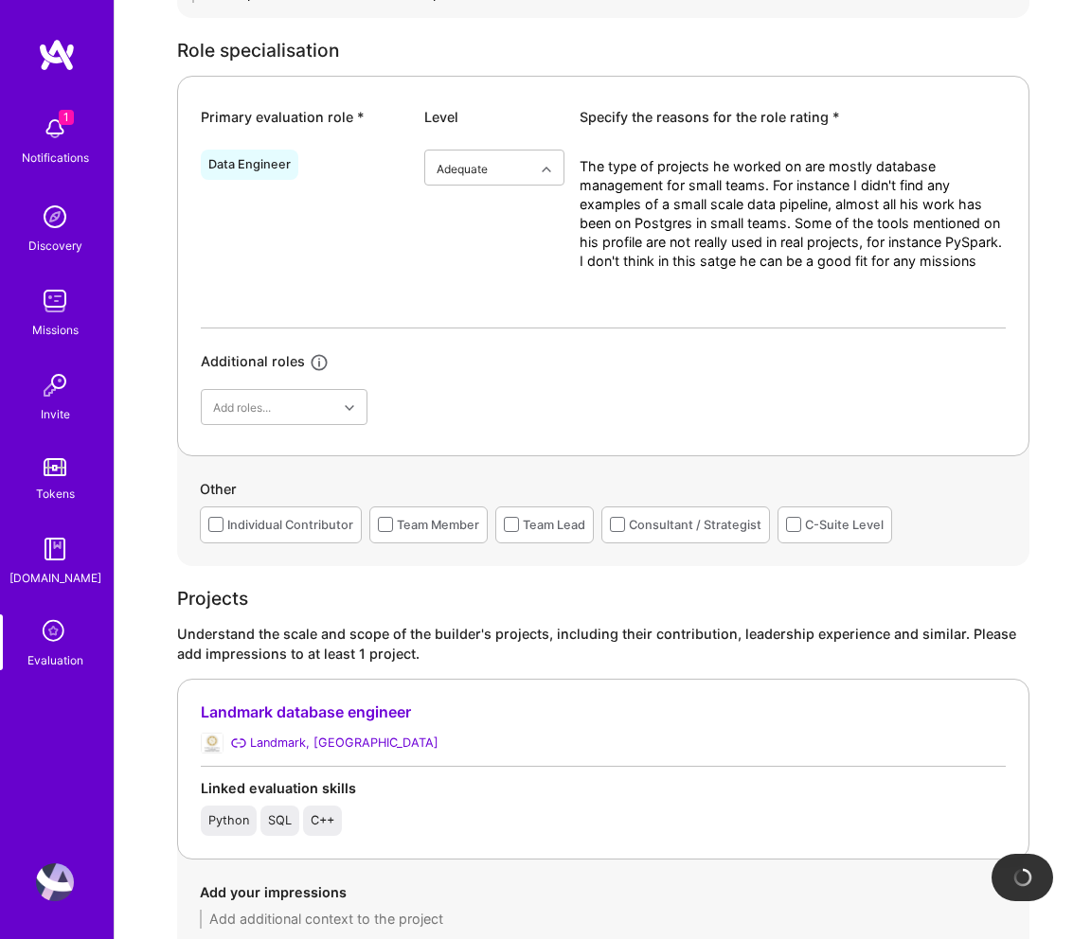
type textarea "He never used it, he just selected because our platform requests for 3 skills w…"
click at [777, 264] on textarea "The type of projects he worked on are mostly database management for small team…" at bounding box center [793, 242] width 426 height 170
click at [689, 222] on textarea "The type of projects he worked on are mostly database management for small team…" at bounding box center [793, 242] width 426 height 170
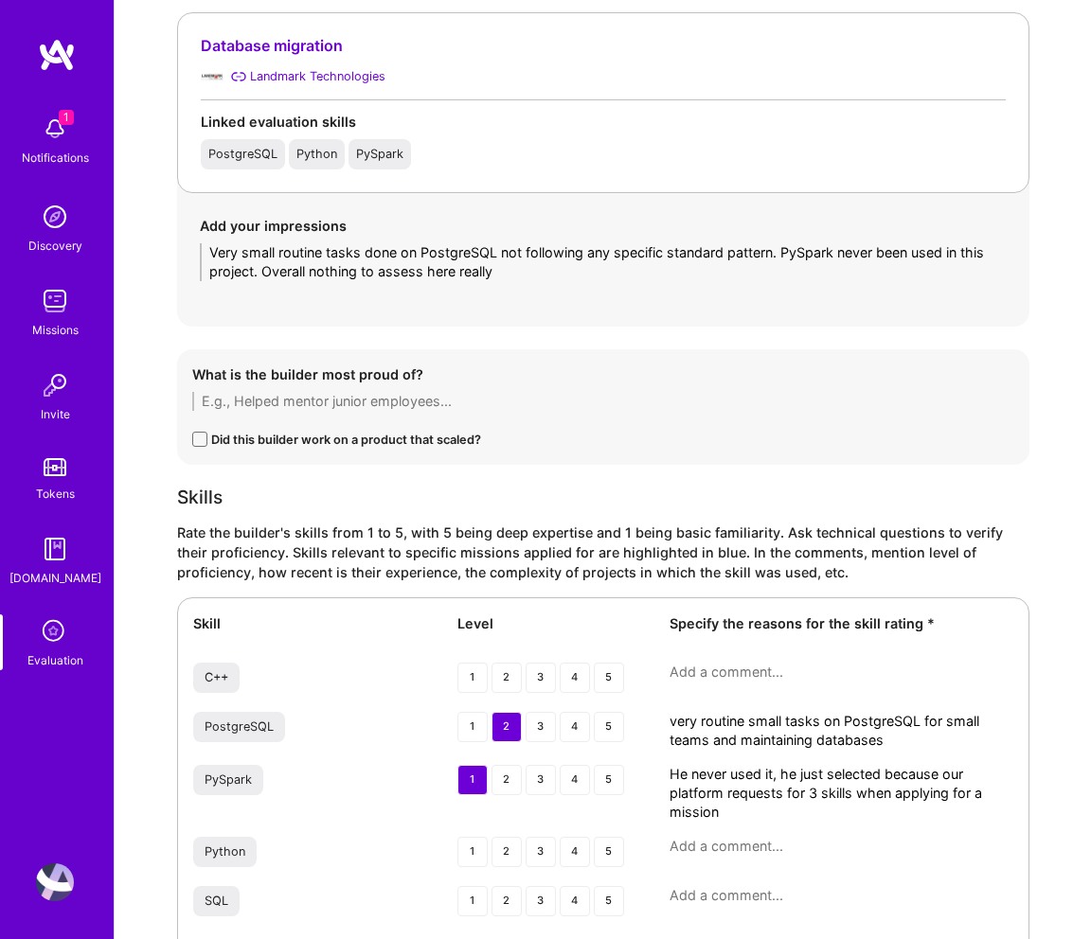
scroll to position [2931, 0]
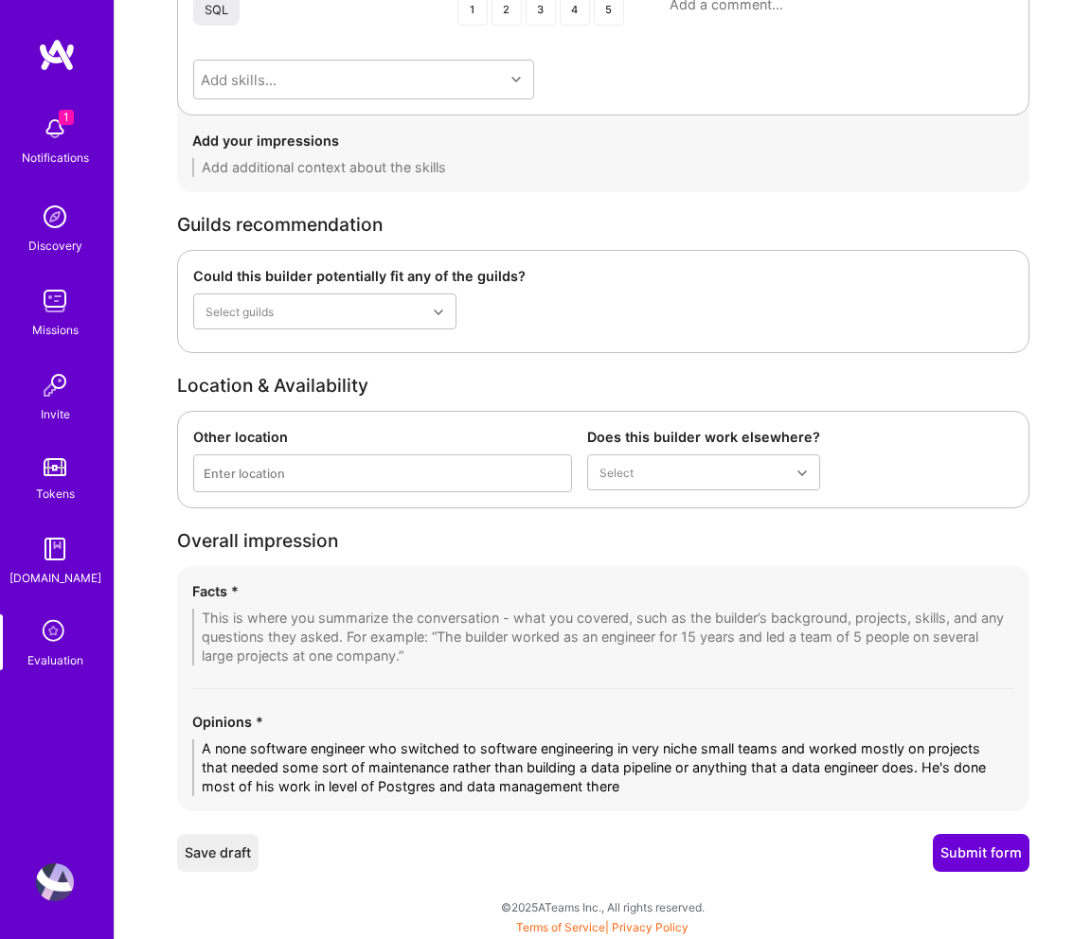
type textarea "The type of projects he worked on are mostly database management for small team…"
click at [272, 630] on textarea at bounding box center [603, 637] width 822 height 57
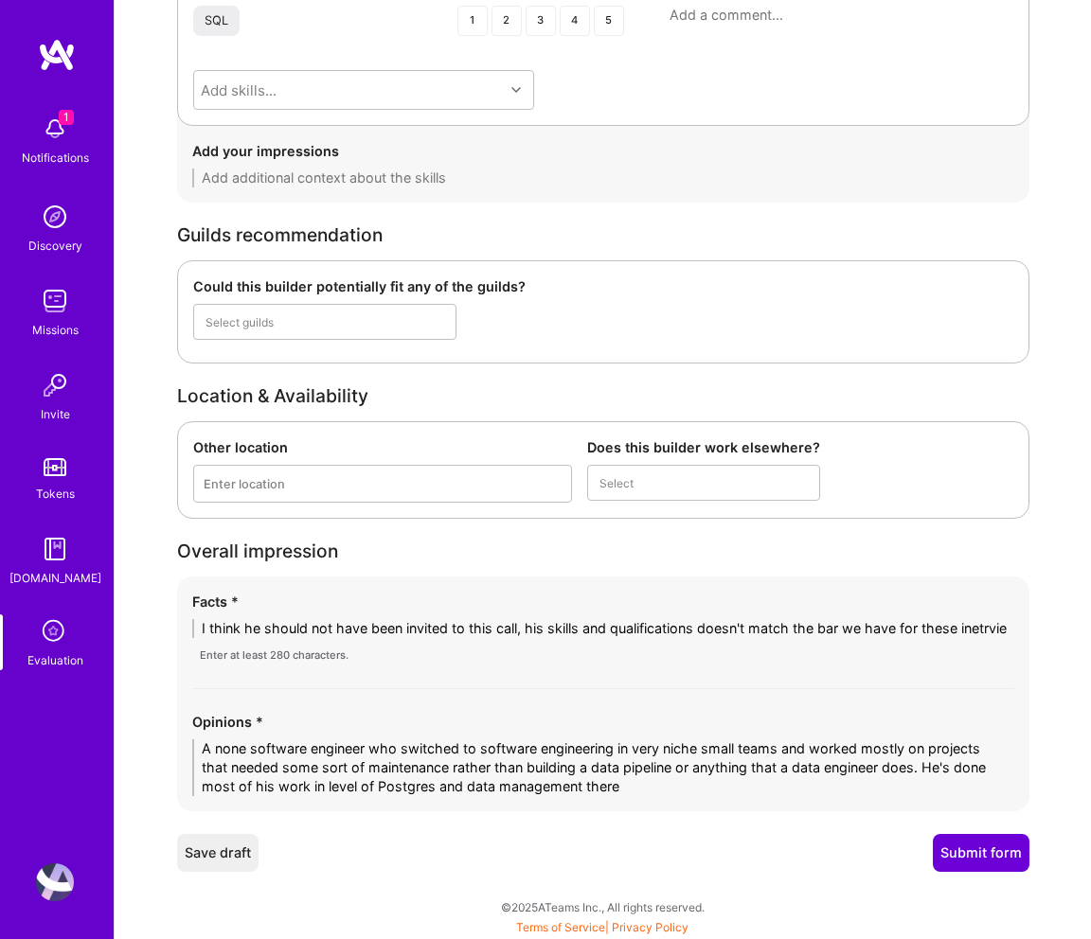
scroll to position [0, 0]
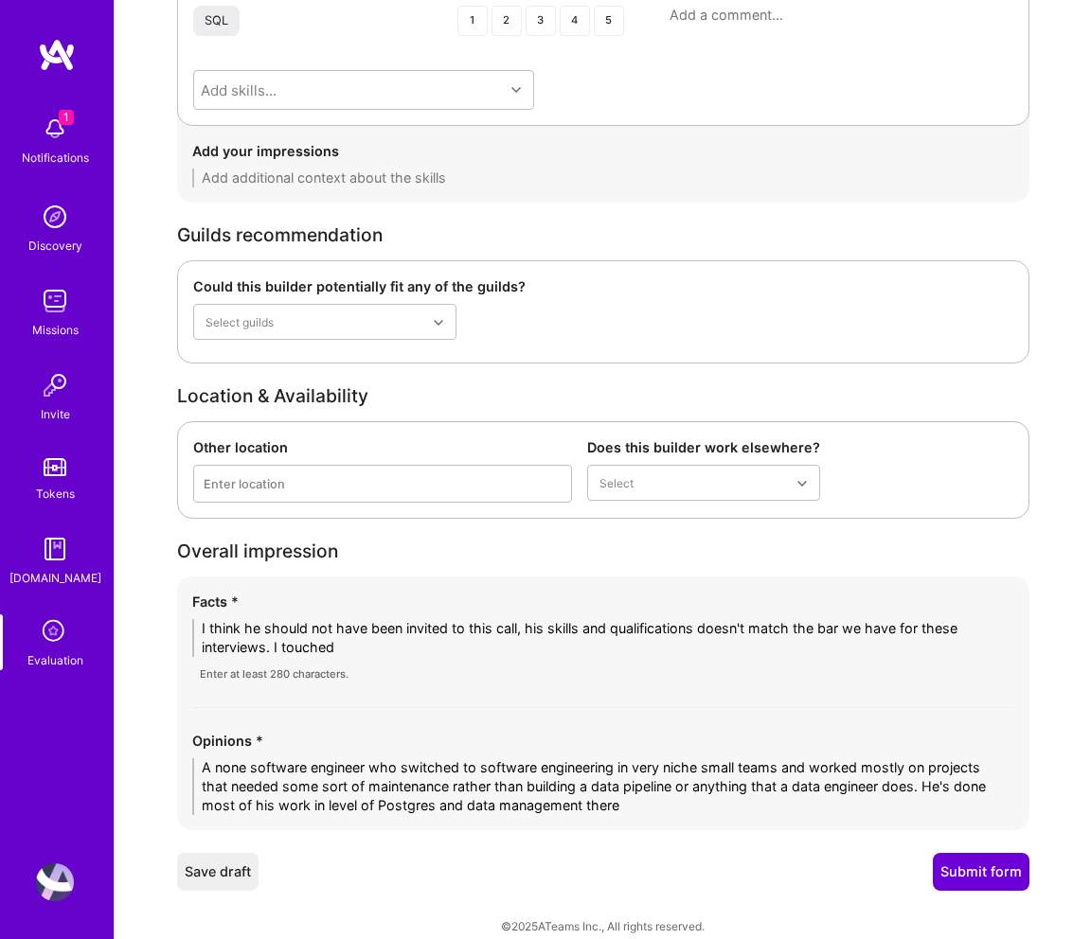
drag, startPoint x: 360, startPoint y: 643, endPoint x: 277, endPoint y: 643, distance: 83.3
click at [277, 643] on textarea "I think he should not have been invited to this call, his skills and qualificat…" at bounding box center [603, 638] width 822 height 38
click at [744, 652] on textarea "I think he should not have been invited to this call, his skills and qualificat…" at bounding box center [603, 638] width 822 height 38
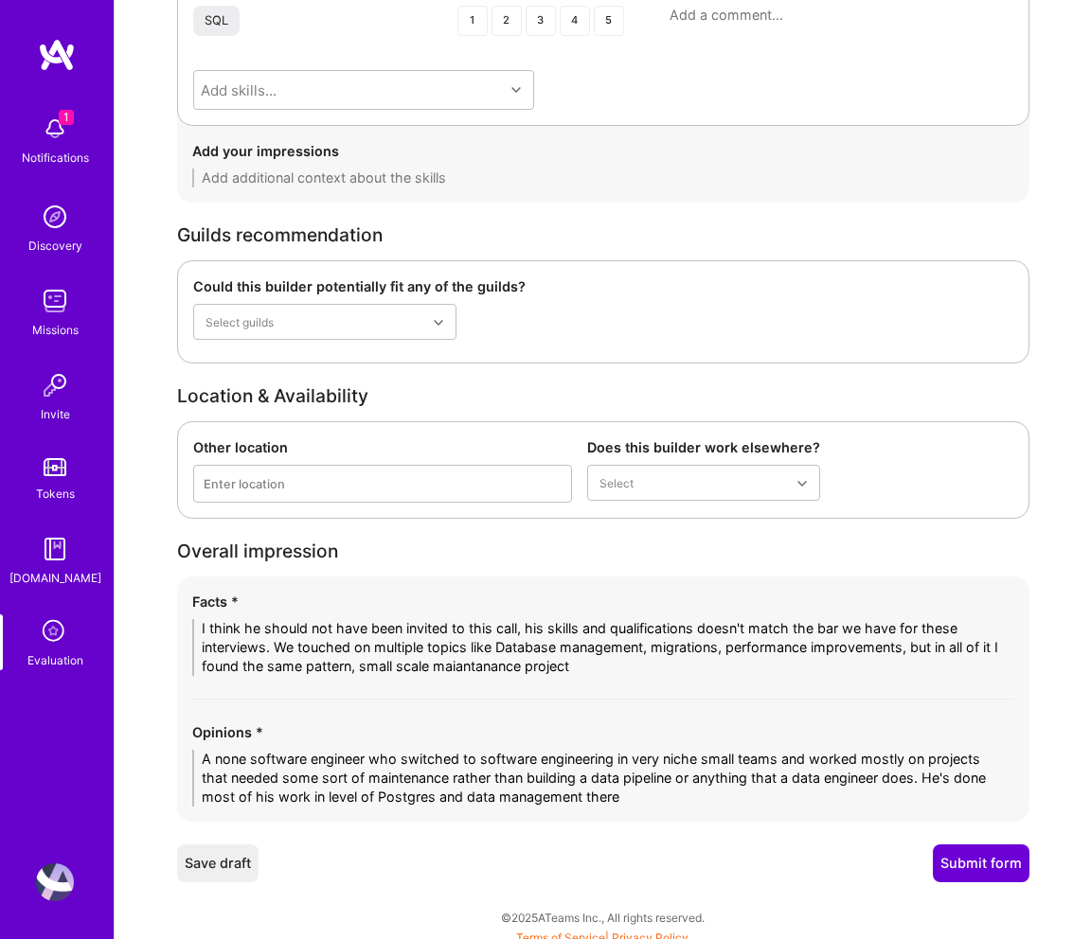
type textarea "I think he should not have been invited to this call, his skills and qualificat…"
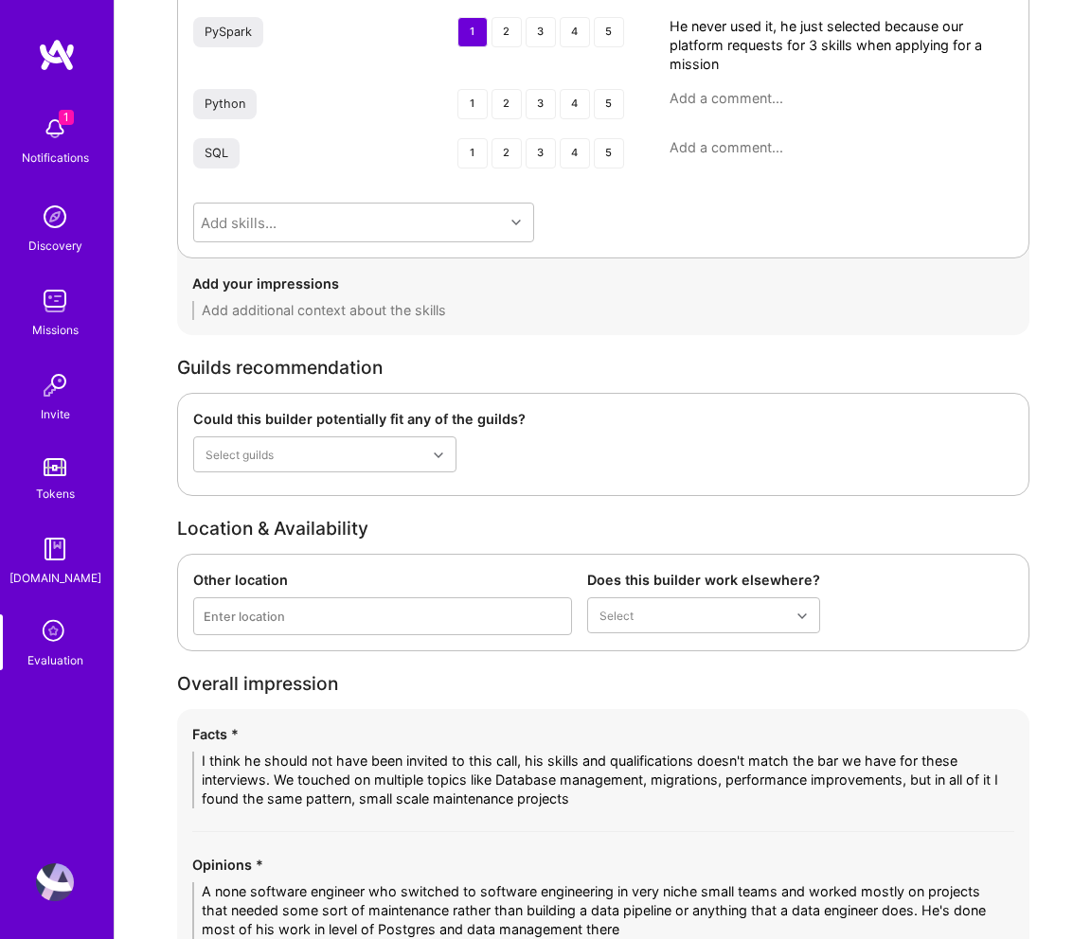
scroll to position [2931, 0]
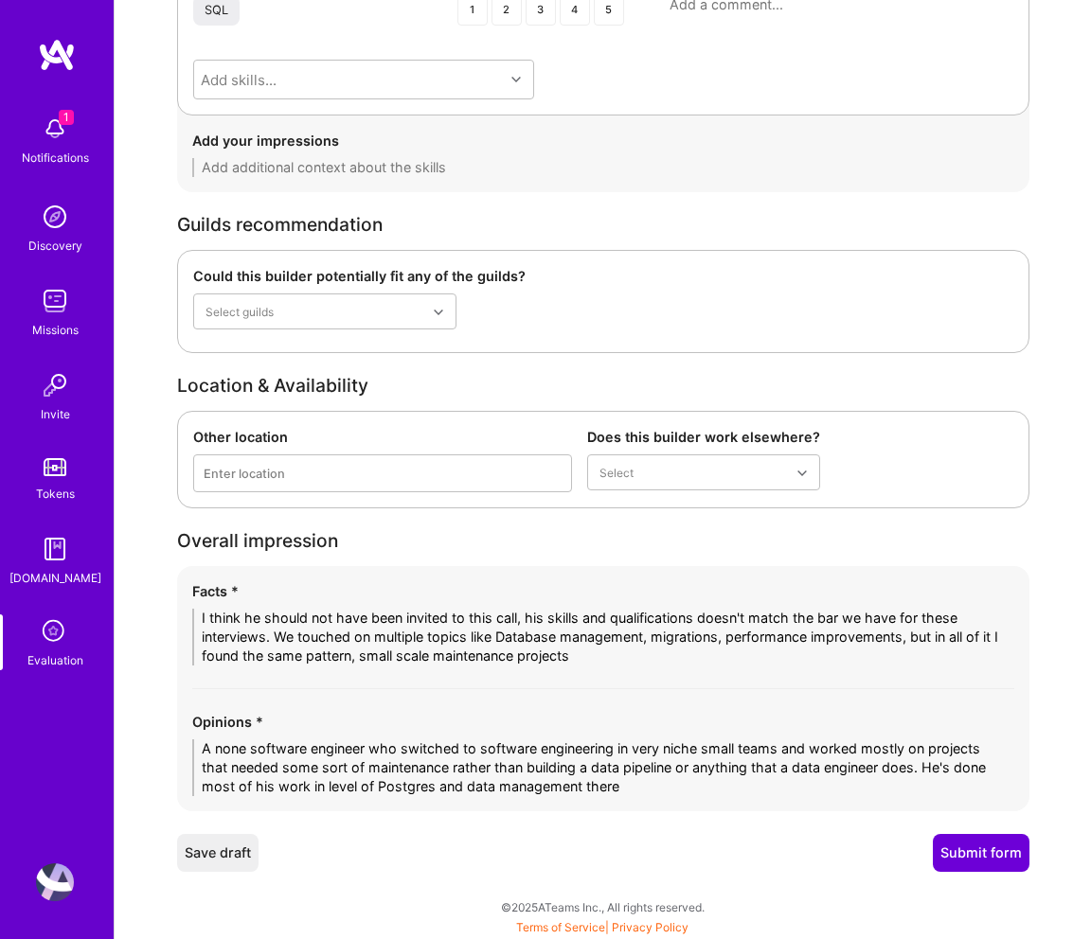
type textarea "I think he should not have been invited to this call, his skills and qualificat…"
click at [972, 850] on button "Submit form" at bounding box center [981, 853] width 97 height 38
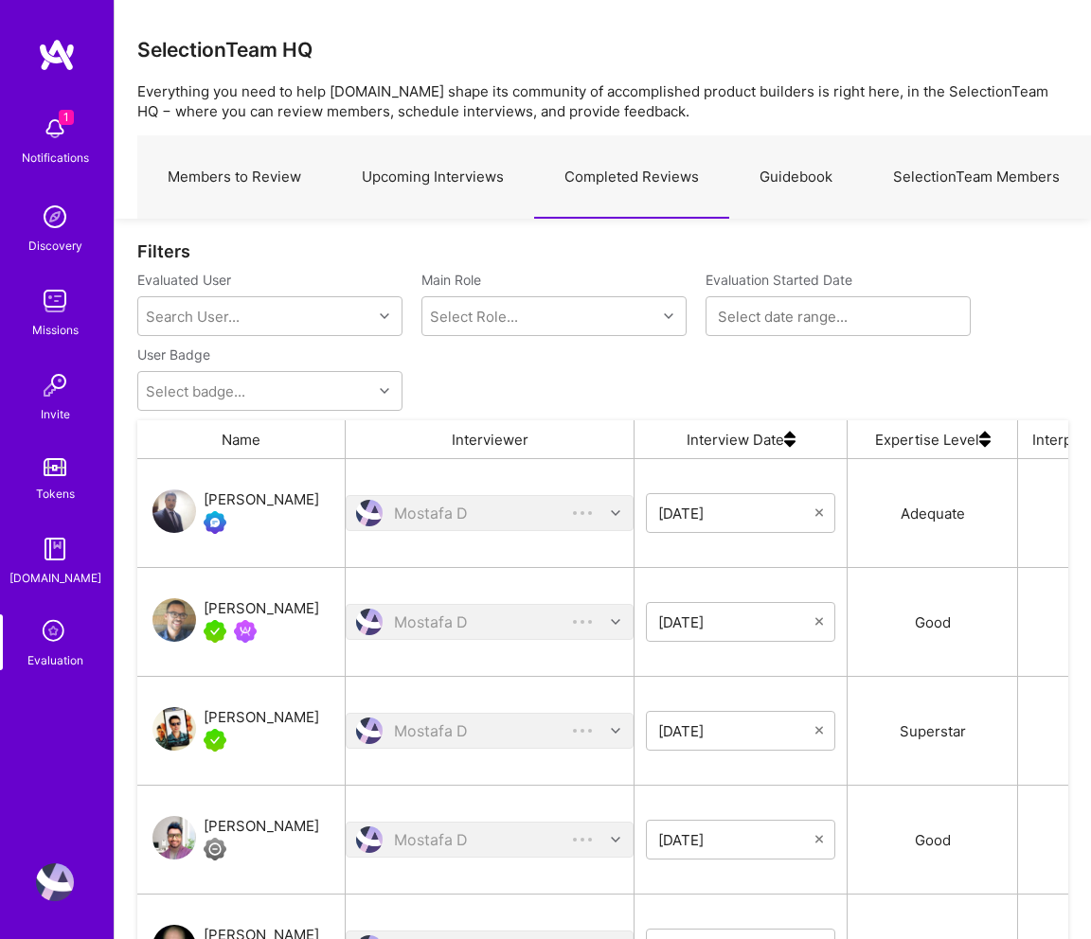
scroll to position [741, 931]
click at [435, 173] on link "Upcoming Interviews" at bounding box center [432, 177] width 203 height 82
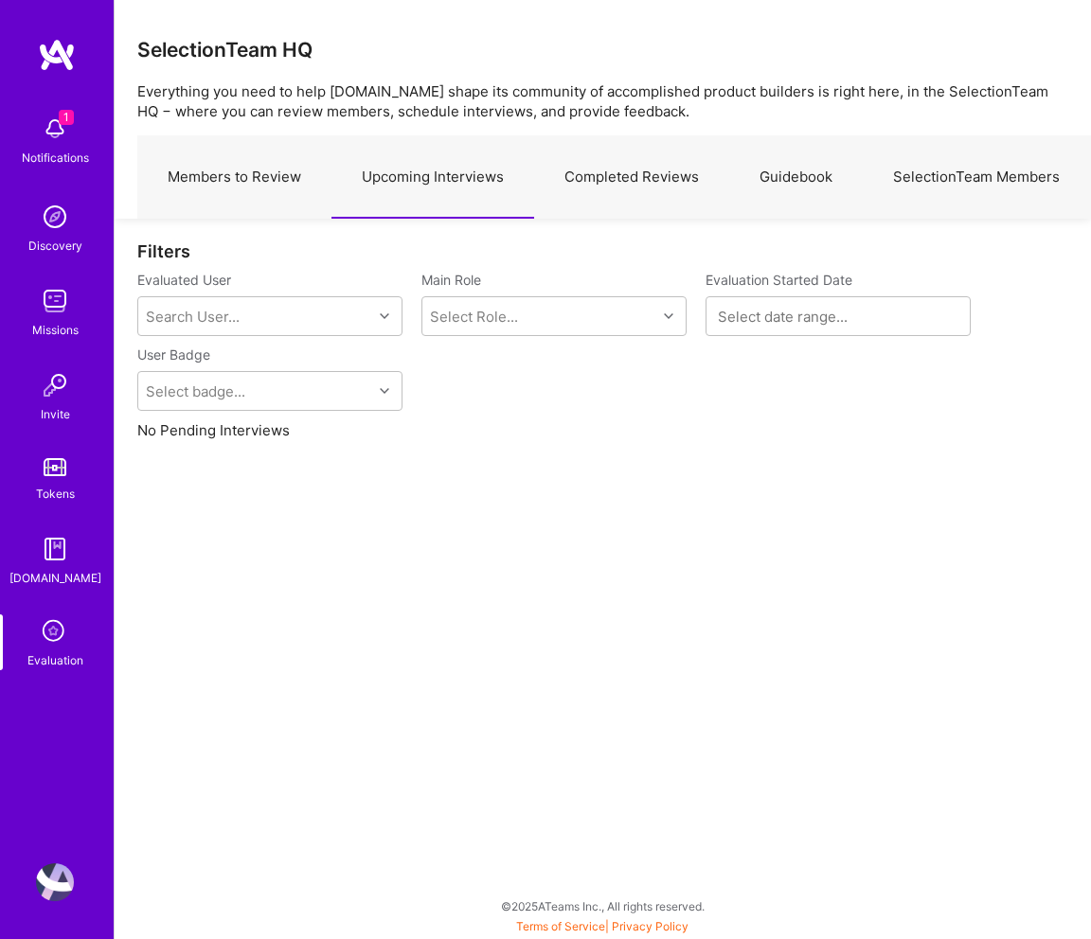
click at [572, 159] on link "Completed Reviews" at bounding box center [631, 177] width 195 height 82
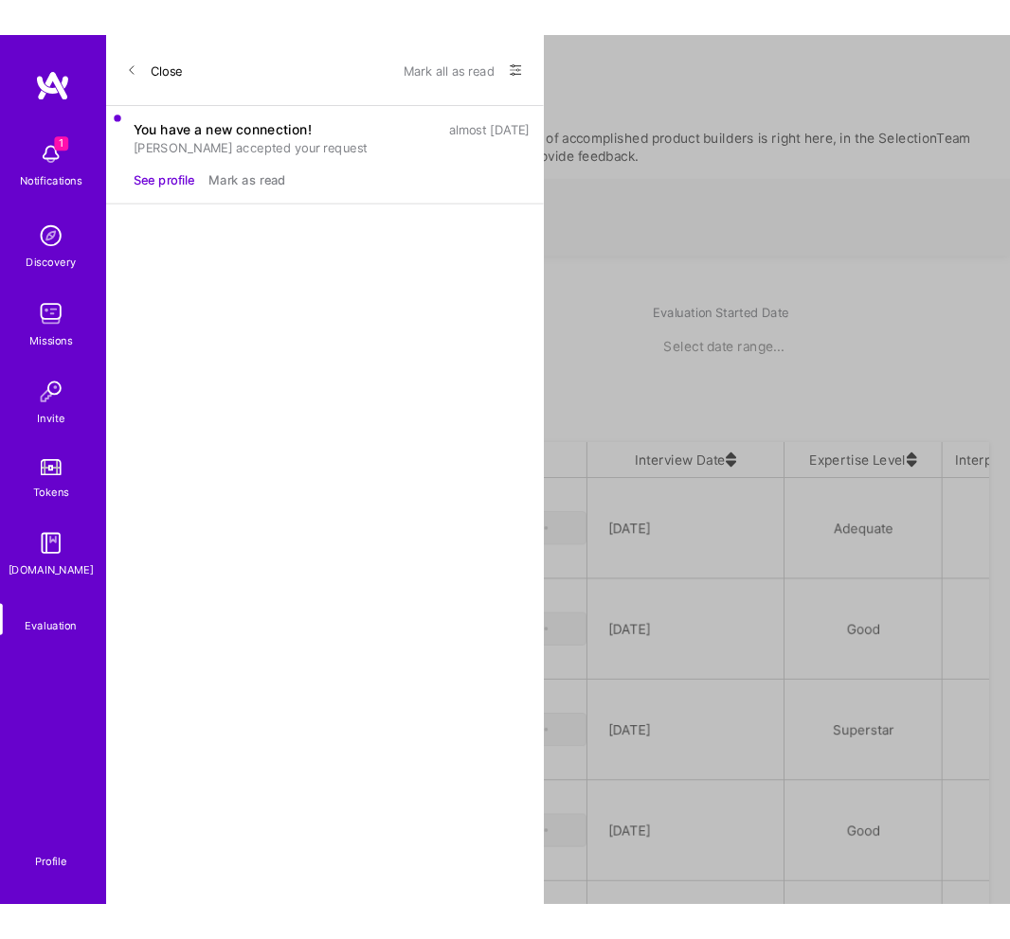
scroll to position [741, 931]
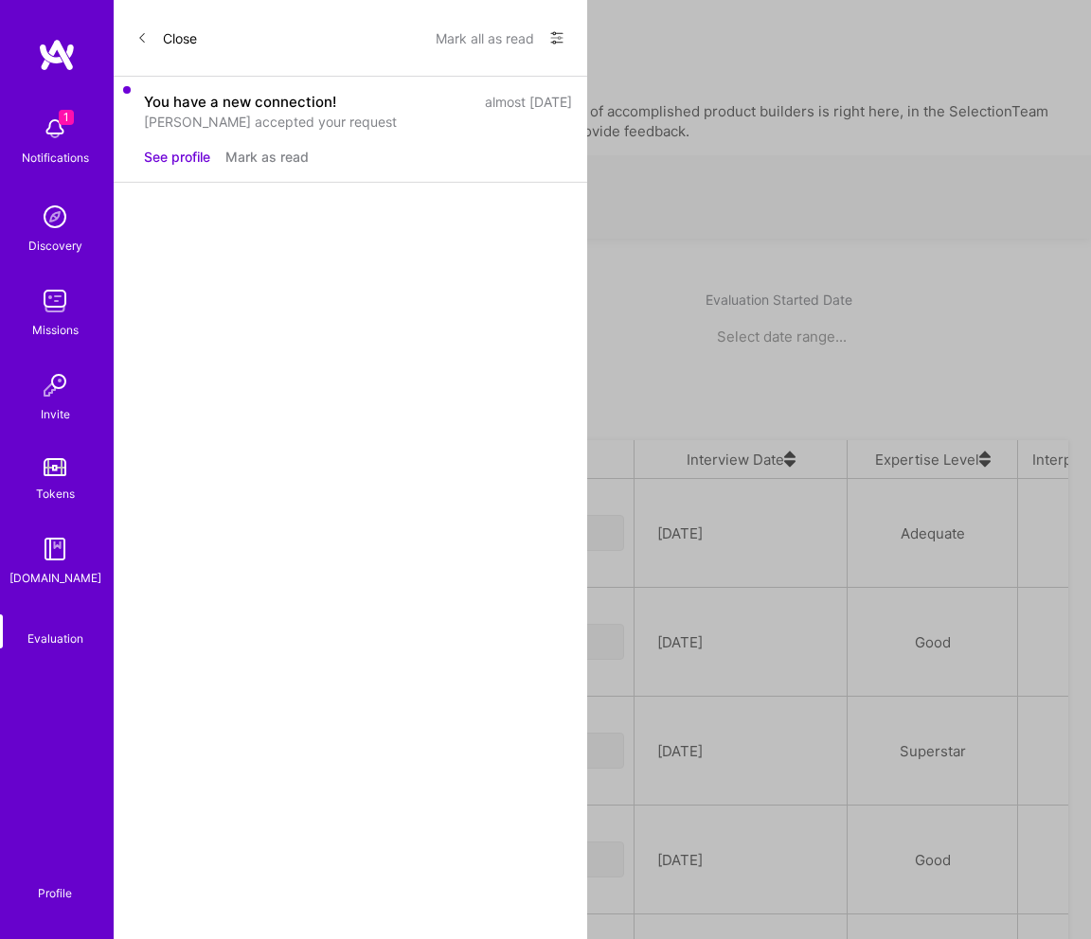
click at [260, 521] on div "[PERSON_NAME]" at bounding box center [218, 532] width 116 height 23
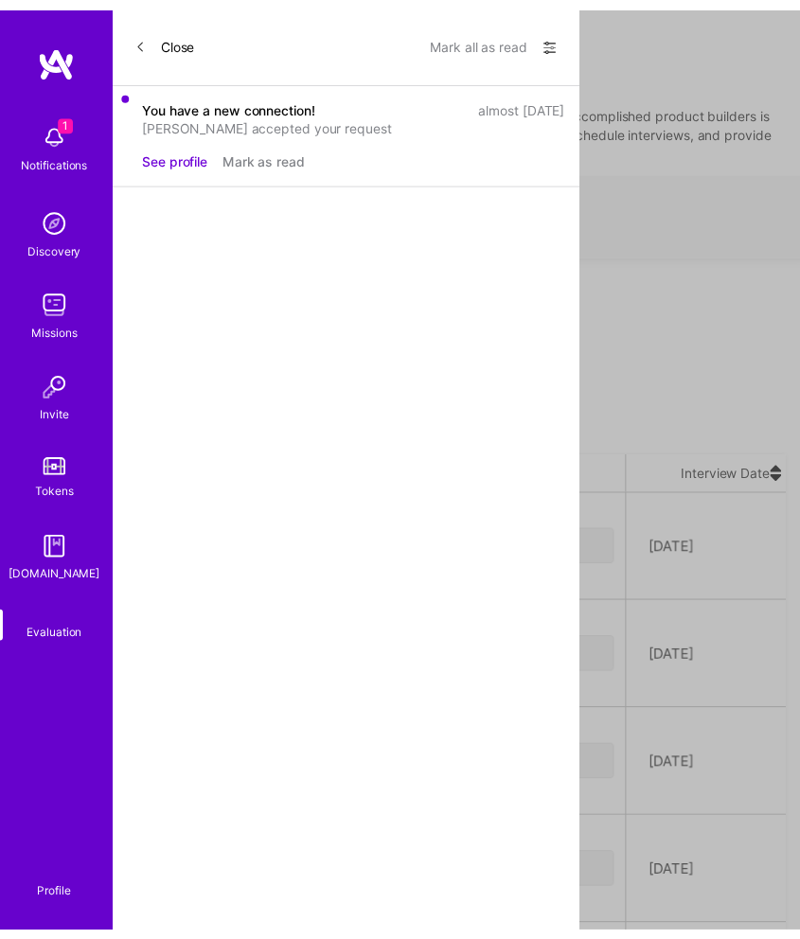
scroll to position [741, 640]
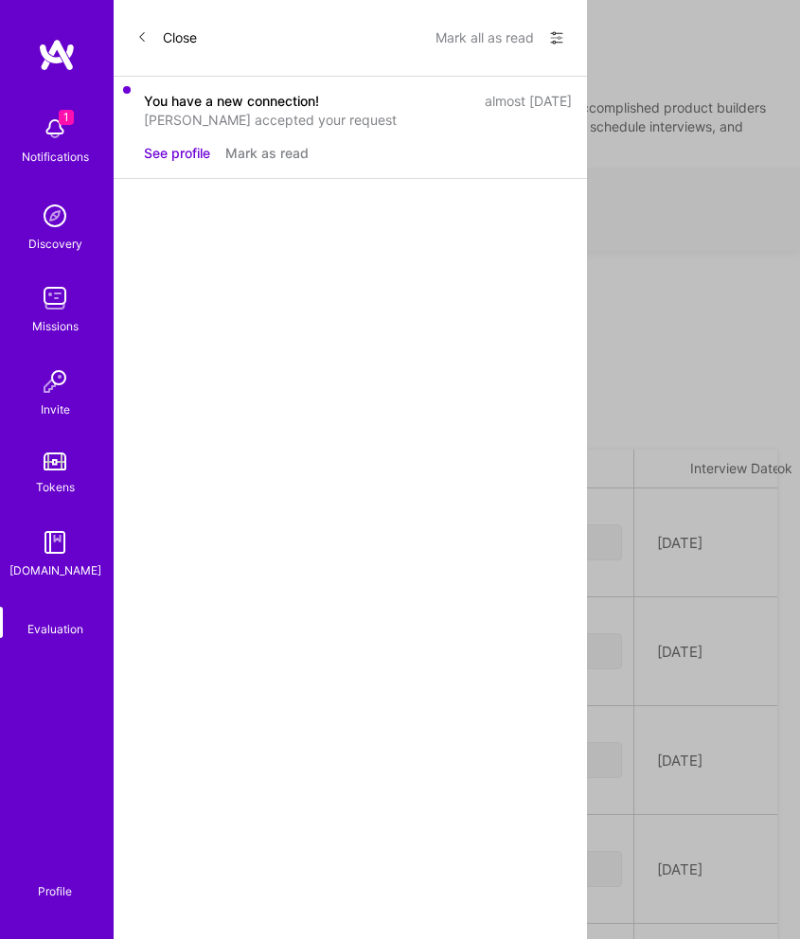
click at [396, 429] on link "Upcoming Interviews" at bounding box center [415, 469] width 191 height 81
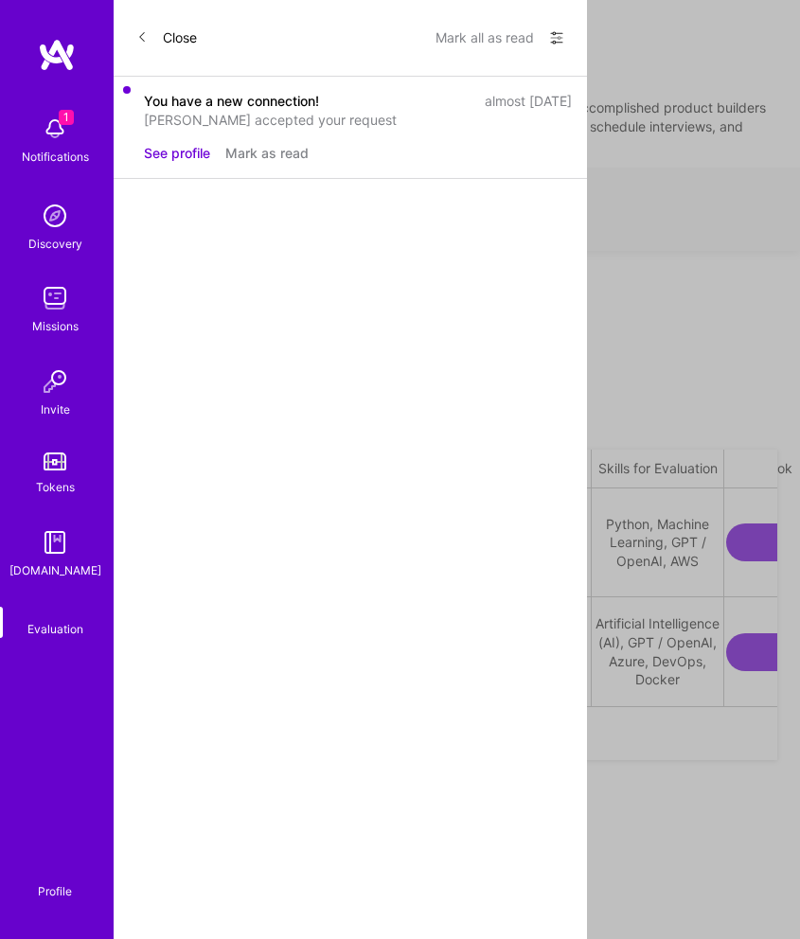
click at [379, 647] on icon "grid" at bounding box center [385, 653] width 13 height 13
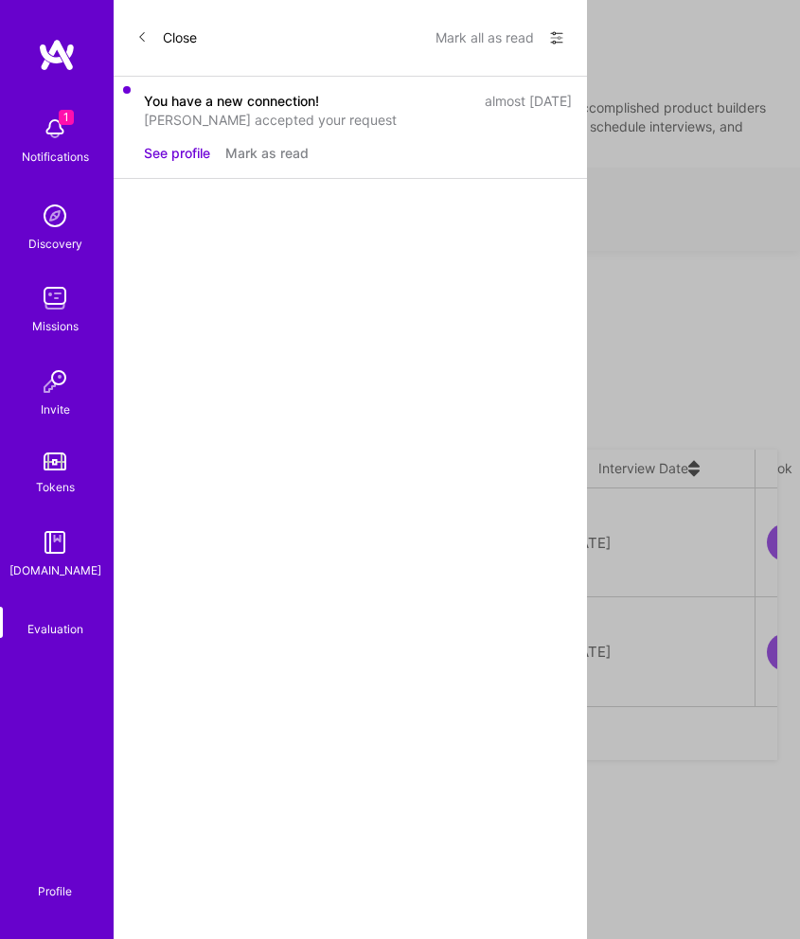
scroll to position [0, 1159]
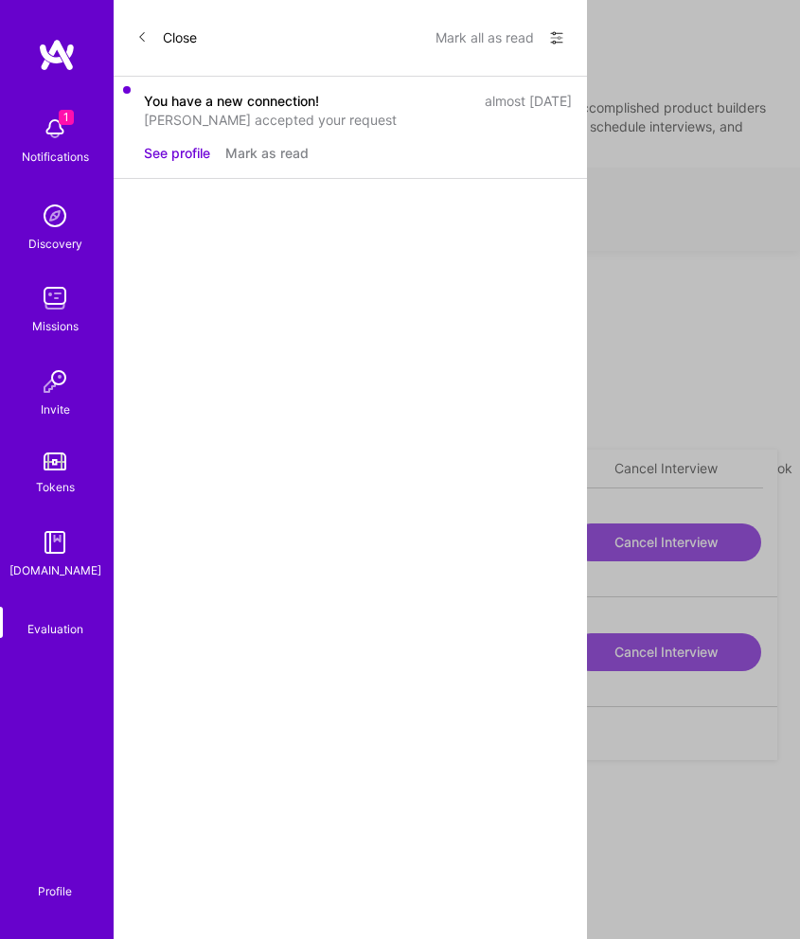
click at [474, 640] on button "Submit Feedback" at bounding box center [471, 653] width 170 height 38
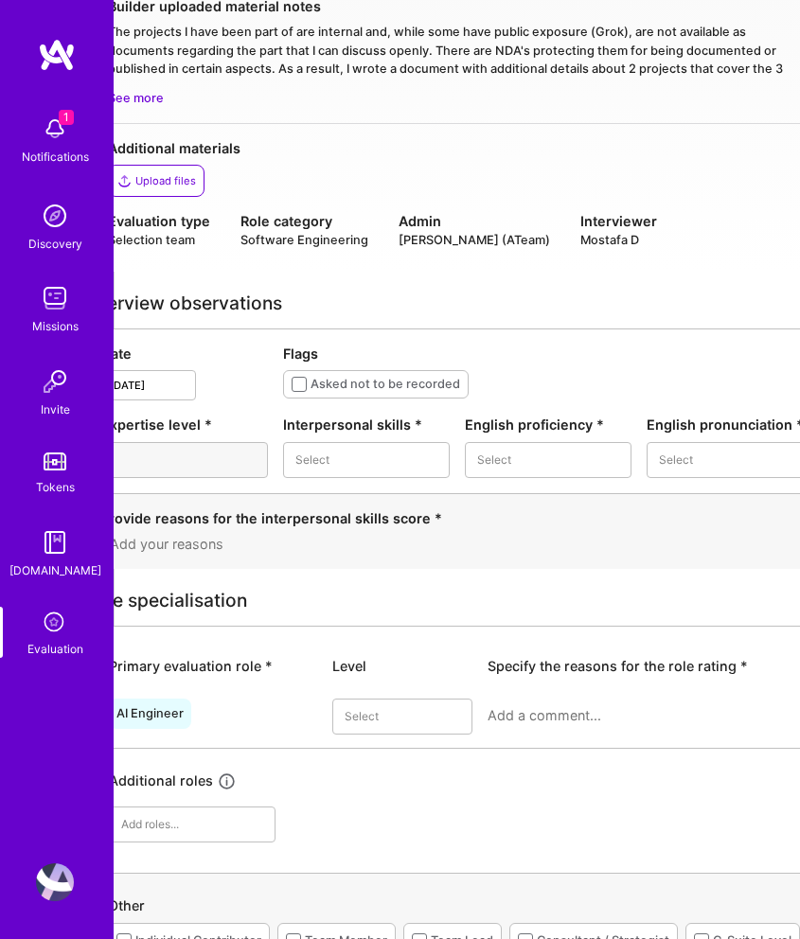
scroll to position [338, 29]
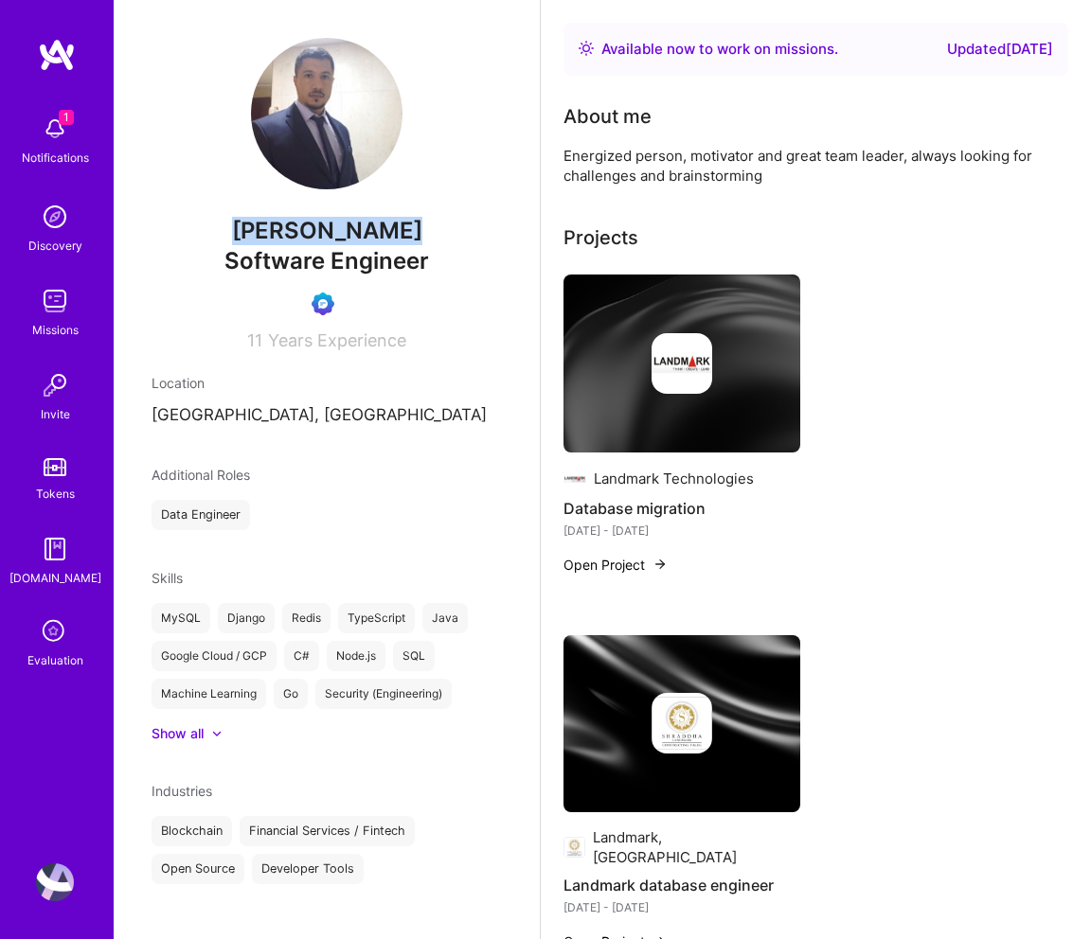
click at [234, 228] on span "[PERSON_NAME]" at bounding box center [327, 231] width 350 height 28
